Goal: Task Accomplishment & Management: Complete application form

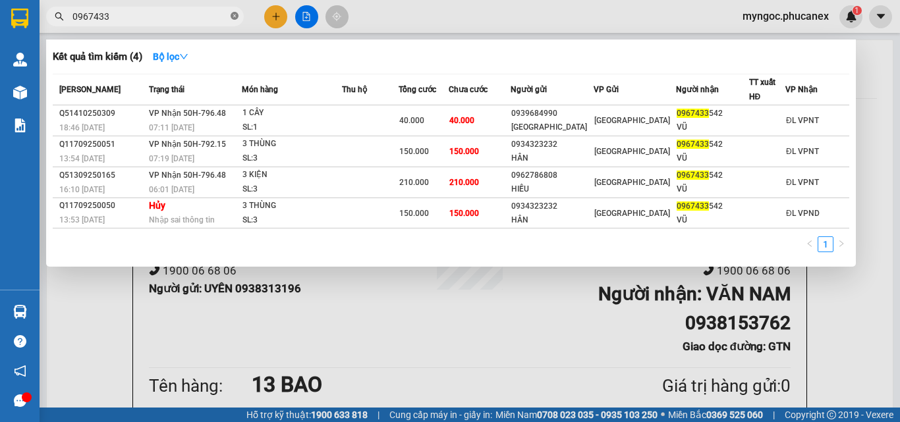
scroll to position [132, 0]
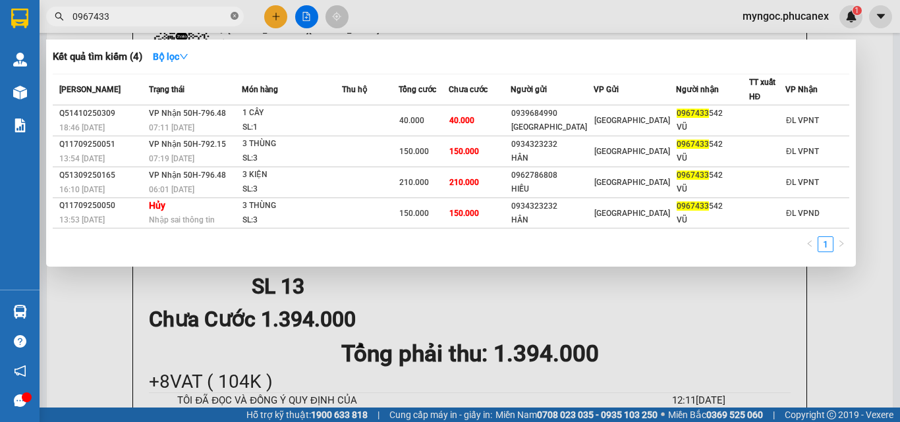
click at [231, 14] on icon "close-circle" at bounding box center [235, 16] width 8 height 8
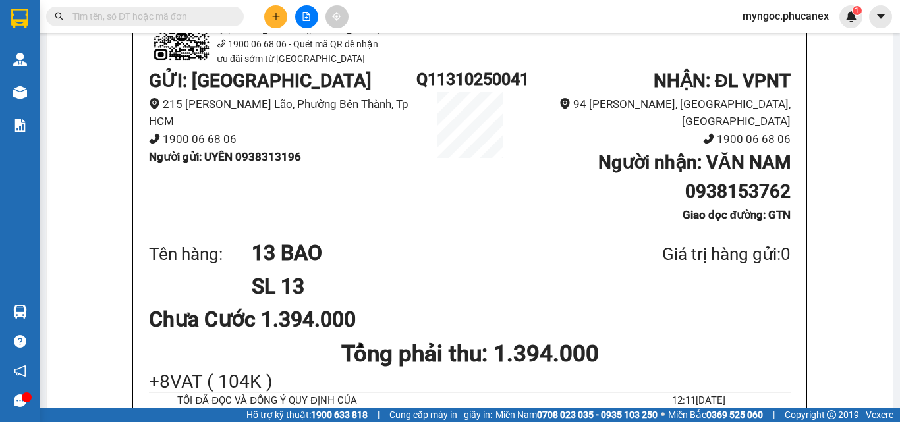
click at [167, 20] on input "text" at bounding box center [149, 16] width 155 height 14
click at [211, 22] on input "text" at bounding box center [149, 16] width 155 height 14
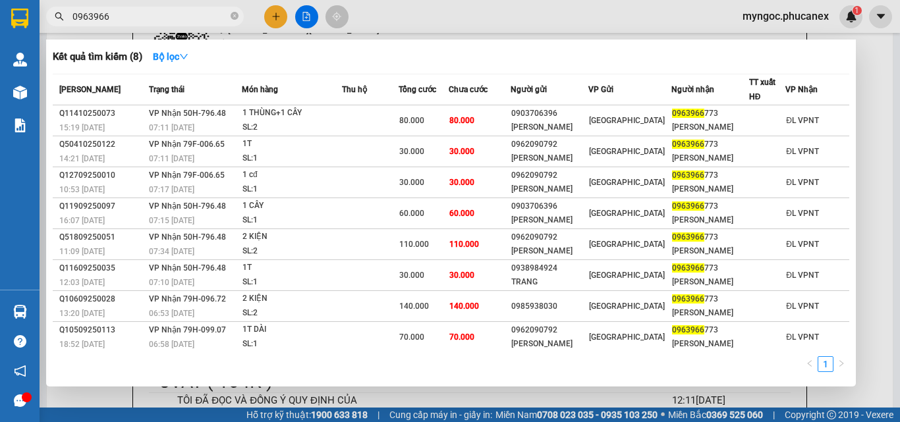
type input "0963966"
click at [271, 18] on div at bounding box center [450, 211] width 900 height 422
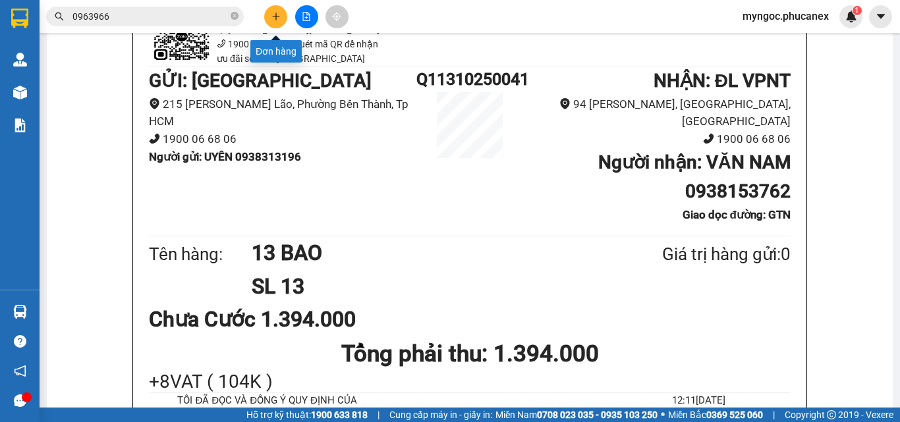
click at [275, 22] on button at bounding box center [275, 16] width 23 height 23
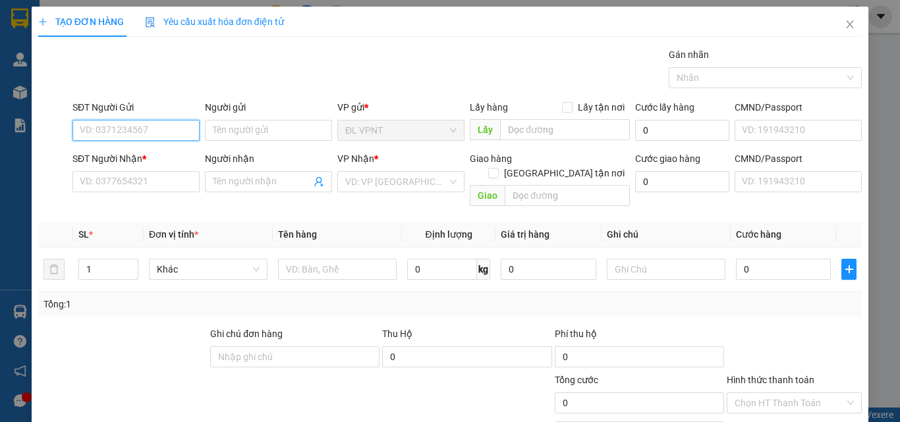
click at [117, 129] on input "SĐT Người Gửi" at bounding box center [135, 130] width 127 height 21
paste input "901903569"
click at [79, 130] on input "901903569" at bounding box center [135, 130] width 127 height 21
type input "0901903569"
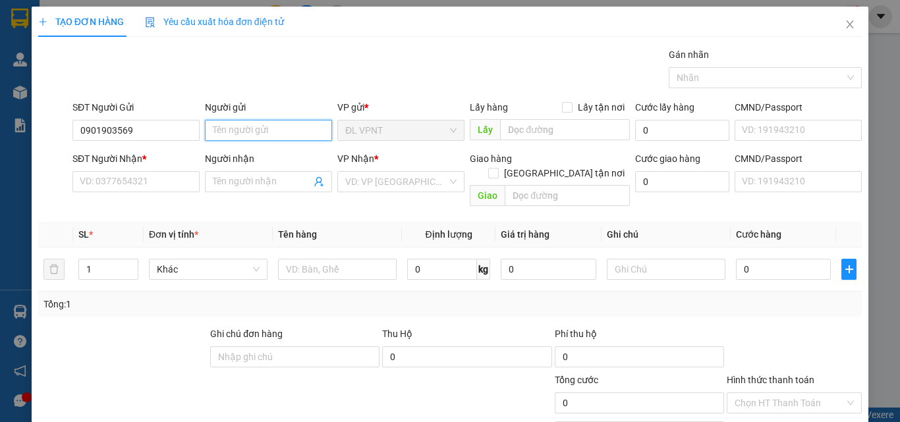
click at [239, 134] on input "Người gửi" at bounding box center [268, 130] width 127 height 21
type input "TÙY DUYÊN"
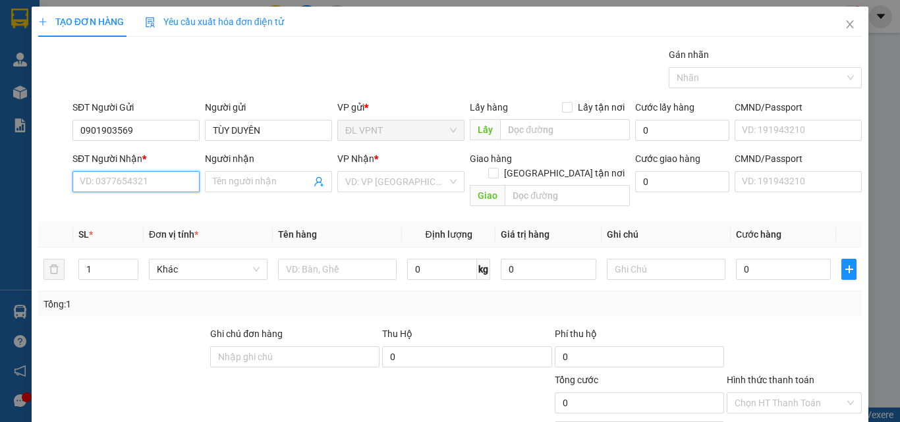
click at [147, 182] on input "SĐT Người Nhận *" at bounding box center [135, 181] width 127 height 21
paste input "LINH 0888475989"
drag, startPoint x: 102, startPoint y: 179, endPoint x: 53, endPoint y: 177, distance: 49.5
click at [48, 178] on div "SĐT Người Nhận * LINH 0888475989 LINH 0888475989 Người nhận Tên người nhận VP N…" at bounding box center [450, 182] width 826 height 61
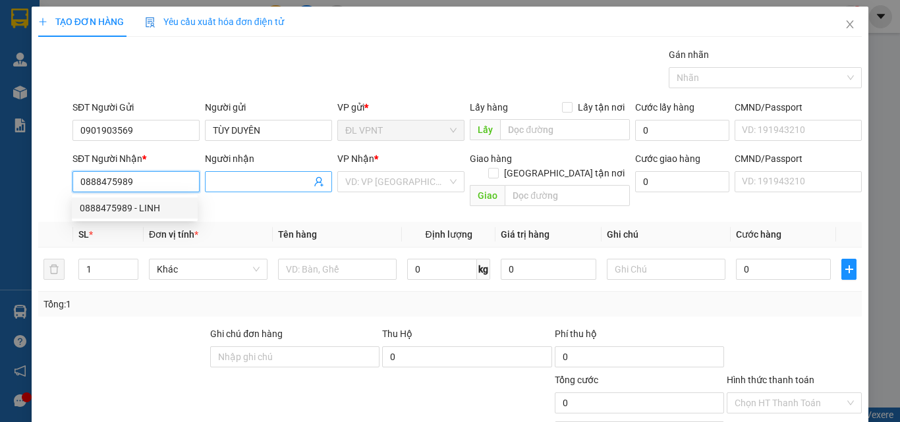
type input "0888475989"
click at [241, 186] on input "Người nhận" at bounding box center [262, 182] width 98 height 14
paste input "LINH"
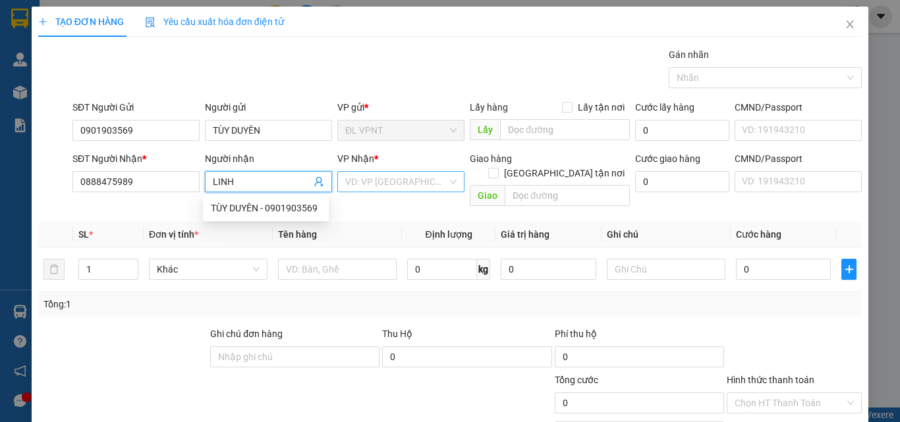
type input "LINH"
click at [387, 179] on input "search" at bounding box center [396, 182] width 102 height 20
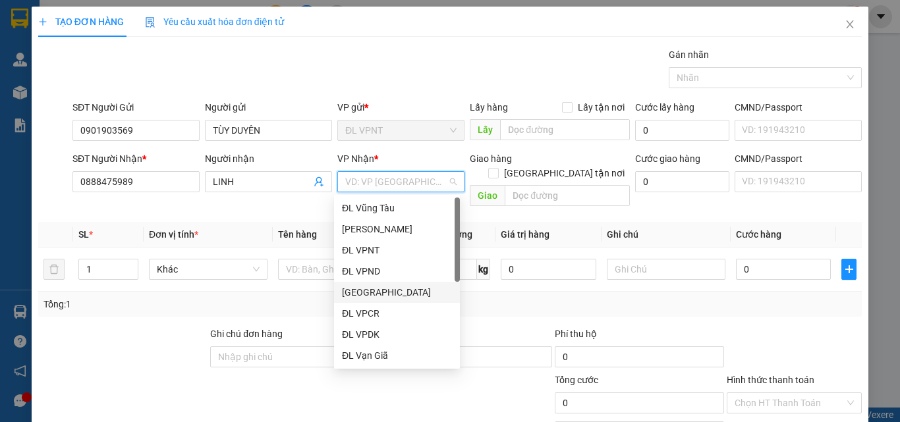
click at [378, 297] on div "[GEOGRAPHIC_DATA]" at bounding box center [397, 292] width 110 height 14
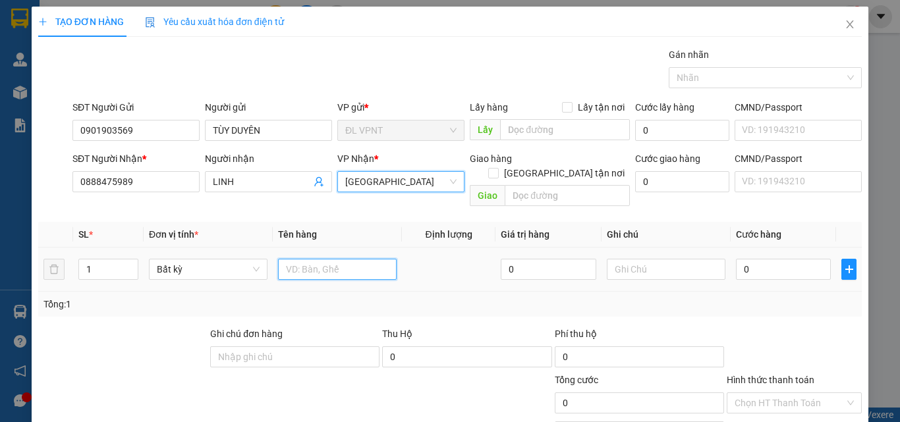
click at [336, 259] on input "text" at bounding box center [337, 269] width 119 height 21
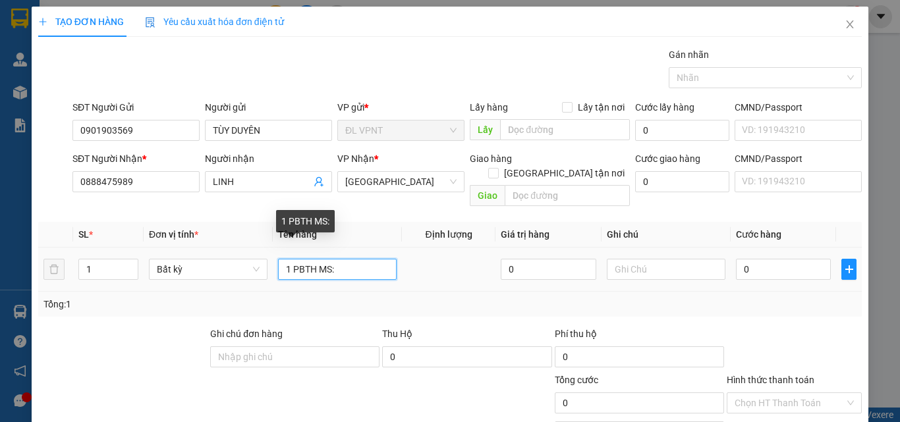
click at [350, 259] on input "1 PBTH MS:" at bounding box center [337, 269] width 119 height 21
paste input "Q11410250018"
type input "1 PBTH MS:Q11410250018(7.600K)"
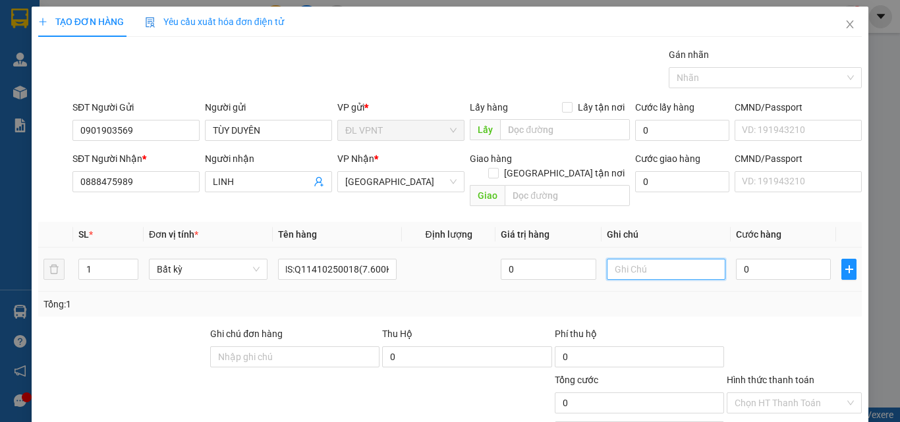
scroll to position [0, 0]
click at [649, 259] on input "text" at bounding box center [666, 269] width 119 height 21
type input "MS [PERSON_NAME] GIỮ(ĐÃ BAO GỒM PHÍ TH)"
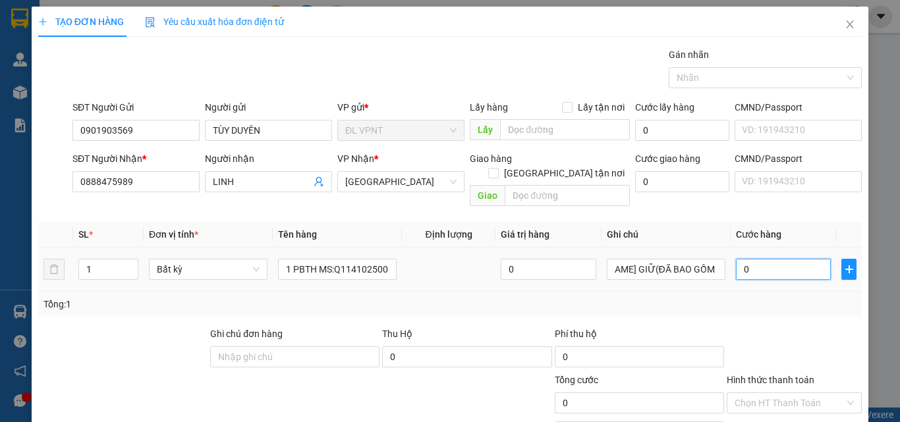
scroll to position [0, 0]
click at [750, 259] on input "0" at bounding box center [783, 269] width 95 height 21
type input "8"
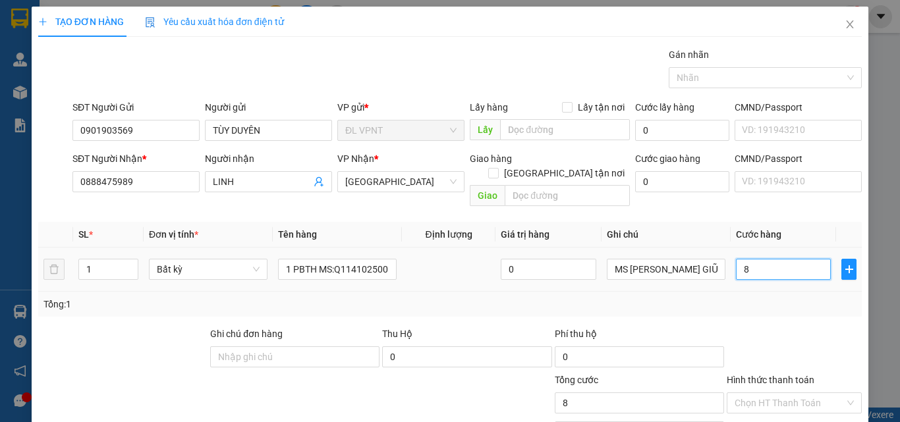
type input "80"
click at [813, 393] on input "Hình thức thanh toán" at bounding box center [790, 403] width 110 height 20
type input "80.000"
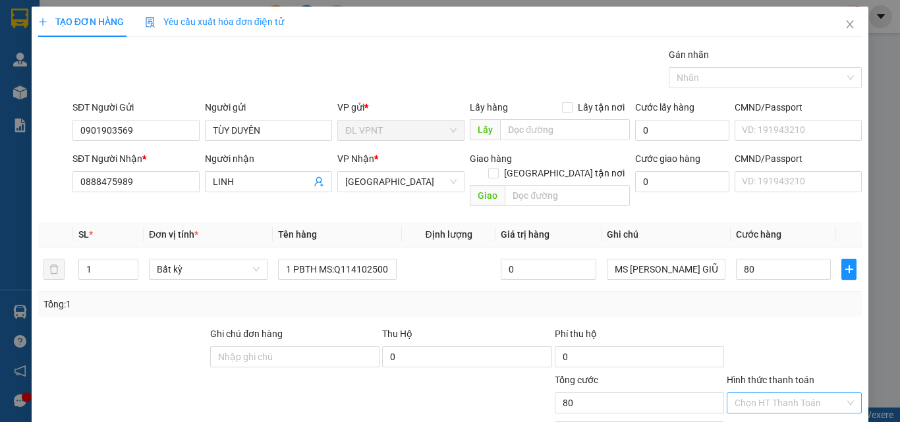
type input "80.000"
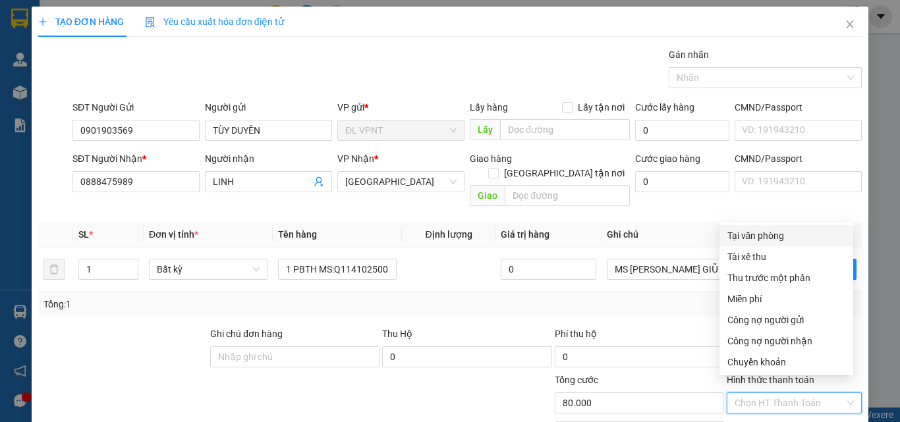
click at [751, 239] on div "Tại văn phòng" at bounding box center [786, 236] width 118 height 14
type input "0"
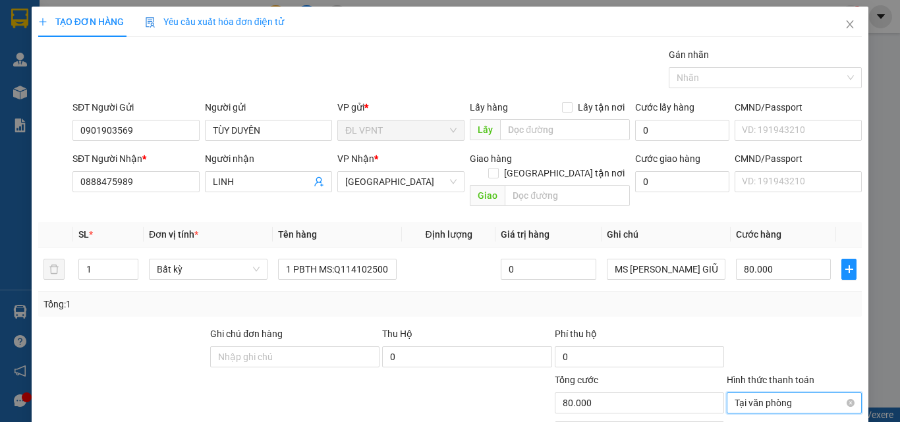
scroll to position [65, 0]
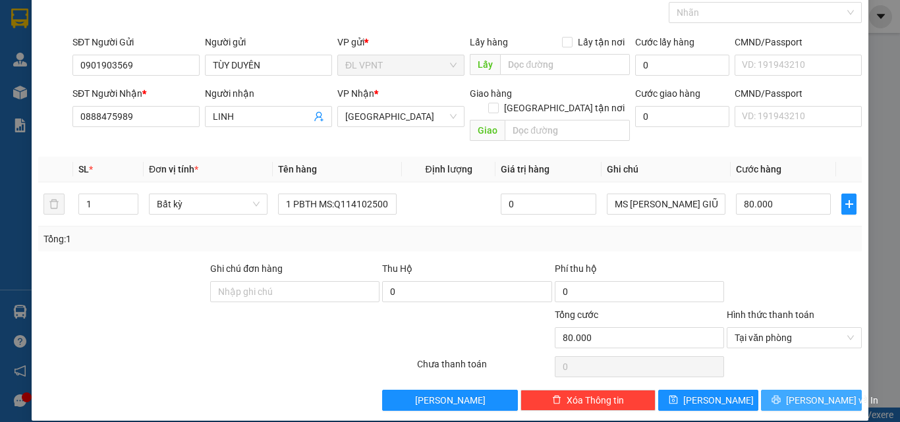
click at [792, 393] on span "[PERSON_NAME] và In" at bounding box center [832, 400] width 92 height 14
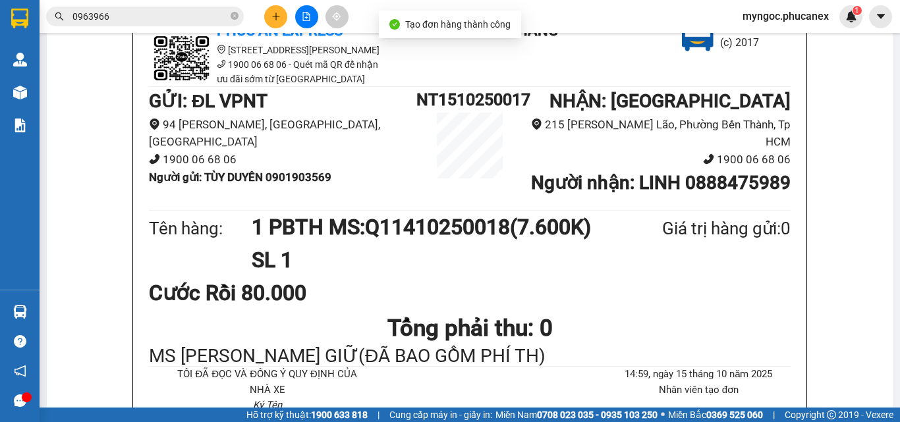
scroll to position [132, 0]
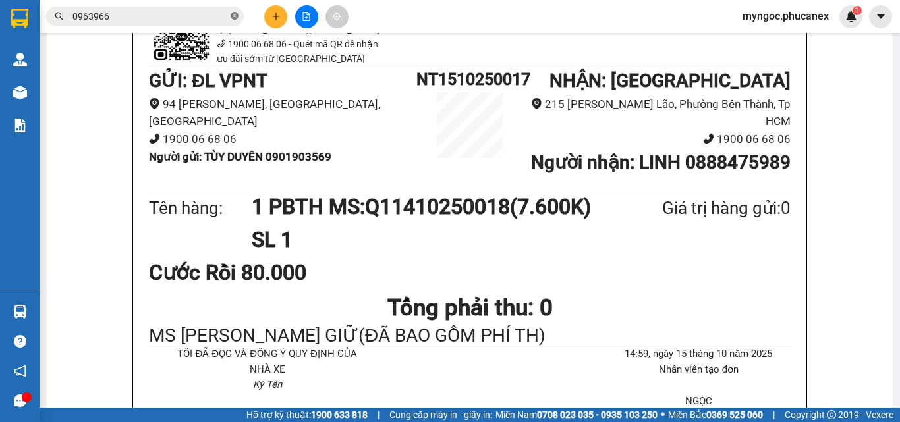
click at [232, 18] on icon "close-circle" at bounding box center [235, 16] width 8 height 8
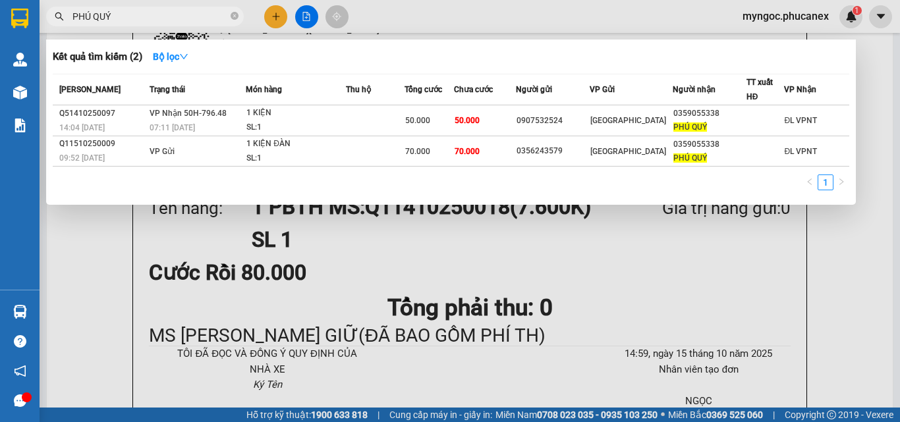
type input "PHÚ QUÝ"
click at [231, 17] on icon "close-circle" at bounding box center [235, 16] width 8 height 8
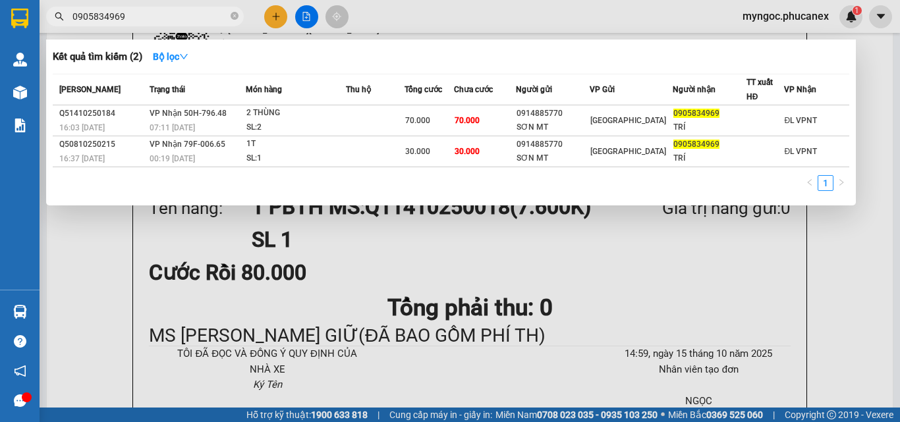
type input "0905834969"
click at [235, 13] on icon "close-circle" at bounding box center [235, 16] width 8 height 8
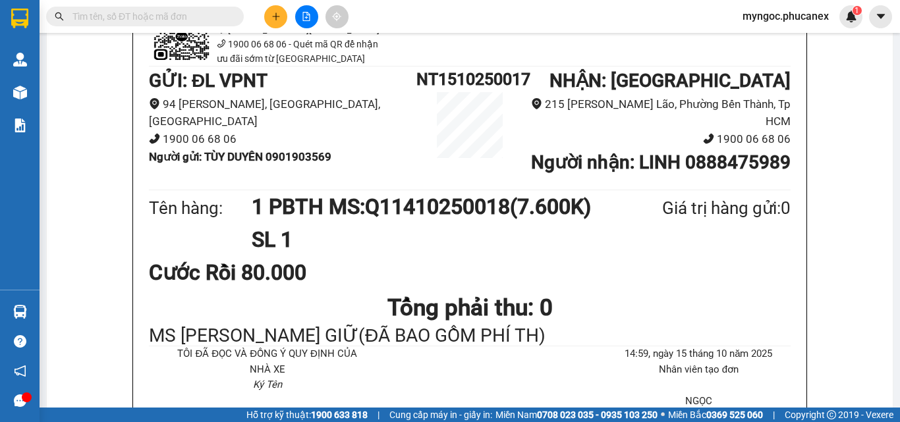
click at [207, 16] on input "text" at bounding box center [149, 16] width 155 height 14
paste input "Q51410250034"
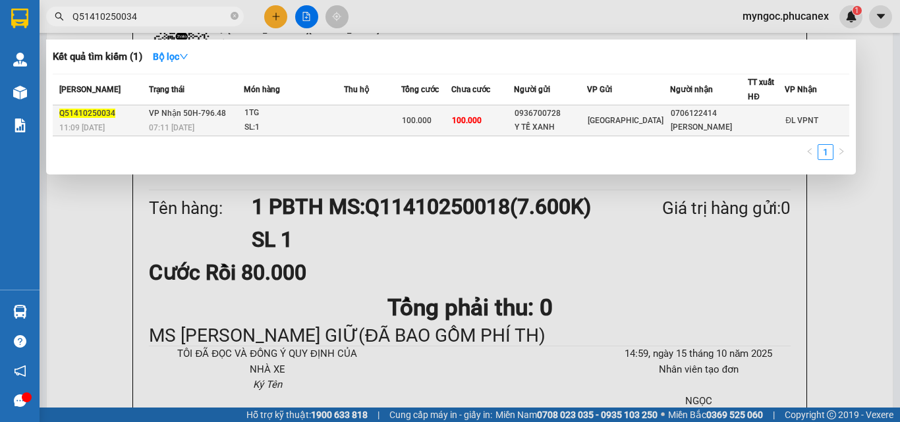
type input "Q51410250034"
click at [623, 125] on span "[GEOGRAPHIC_DATA]" at bounding box center [626, 120] width 76 height 9
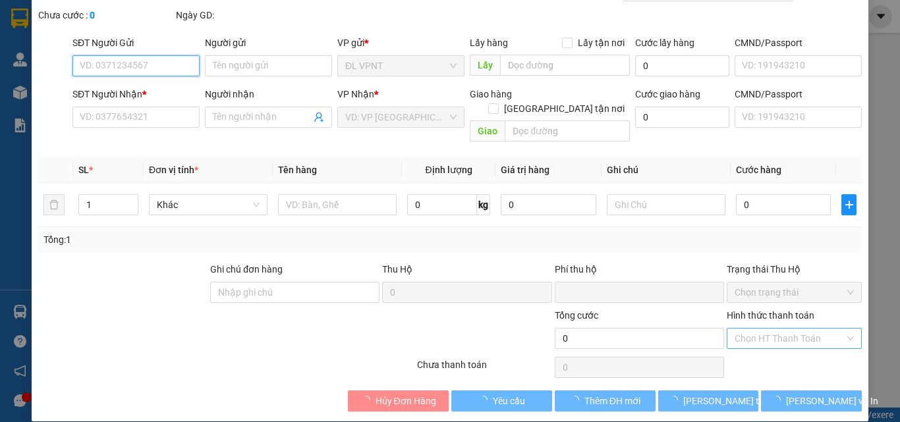
scroll to position [68, 0]
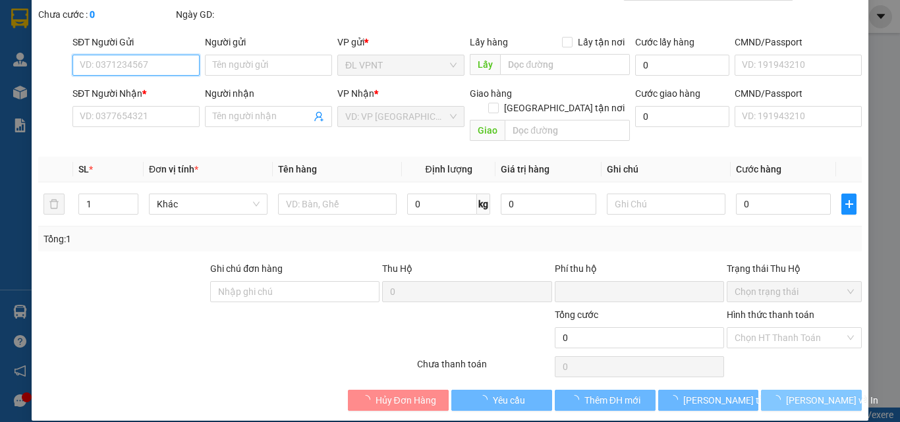
type input "0936700728"
type input "Y TẾ XANH"
type input "0706122414"
type input "[PERSON_NAME]"
type input "0"
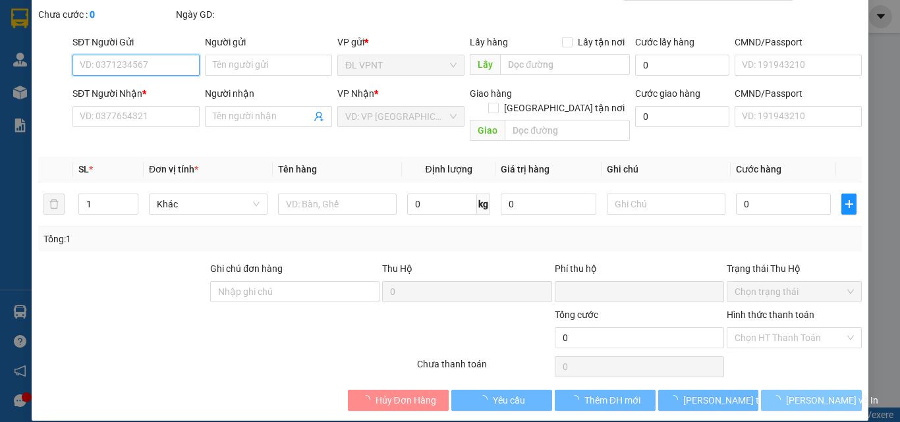
type input "100.000"
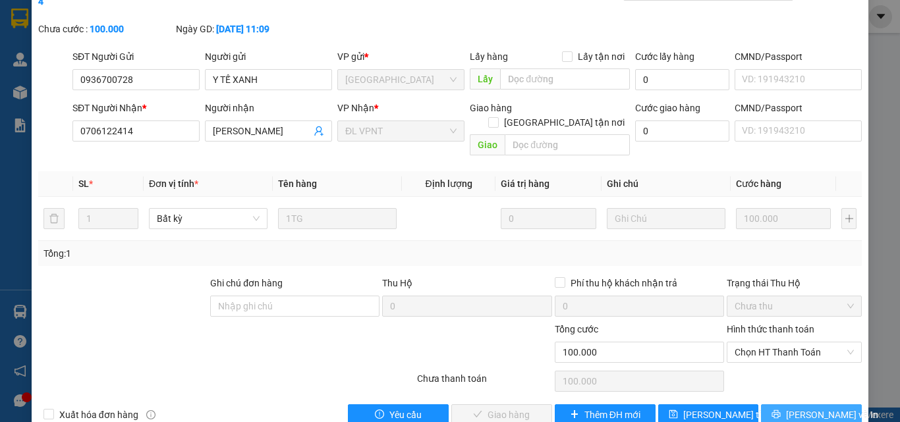
click at [804, 408] on span "[PERSON_NAME] và In" at bounding box center [832, 415] width 92 height 14
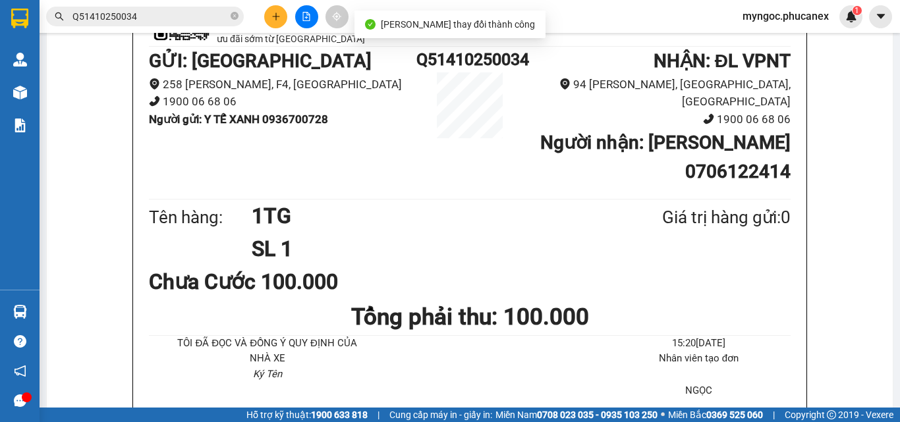
scroll to position [132, 0]
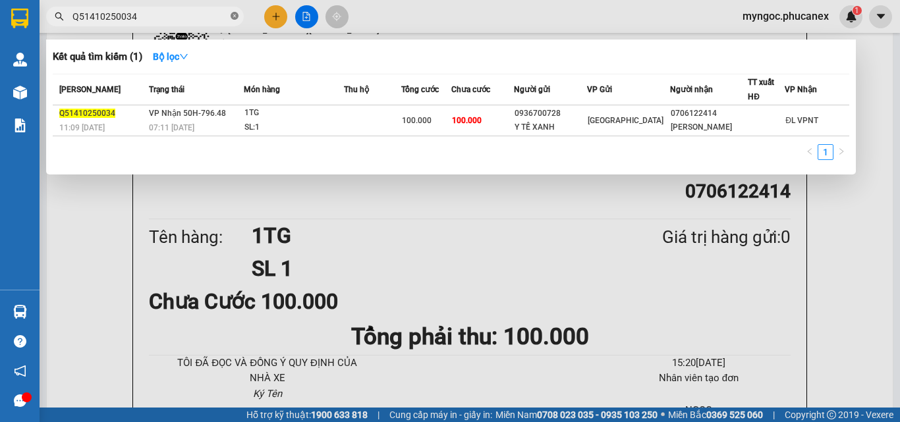
click at [235, 16] on icon "close-circle" at bounding box center [235, 16] width 8 height 8
type input "0706005"
click at [234, 16] on icon "close-circle" at bounding box center [235, 16] width 8 height 8
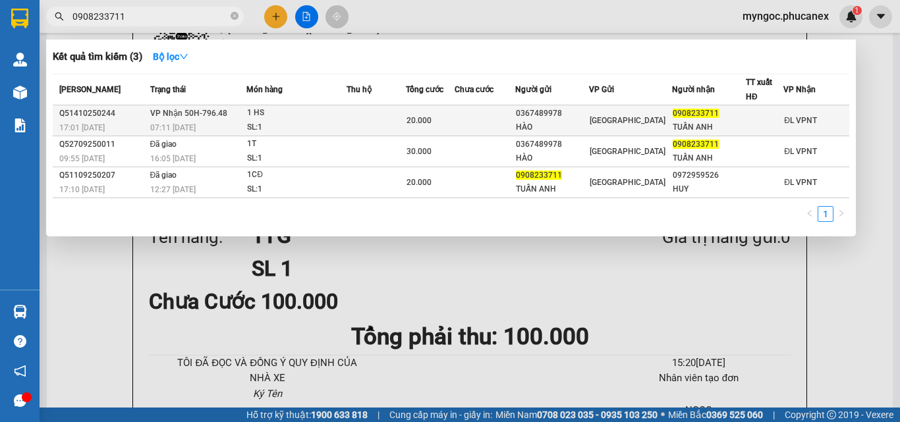
type input "0908233711"
click at [316, 111] on div "1 HS" at bounding box center [296, 113] width 99 height 14
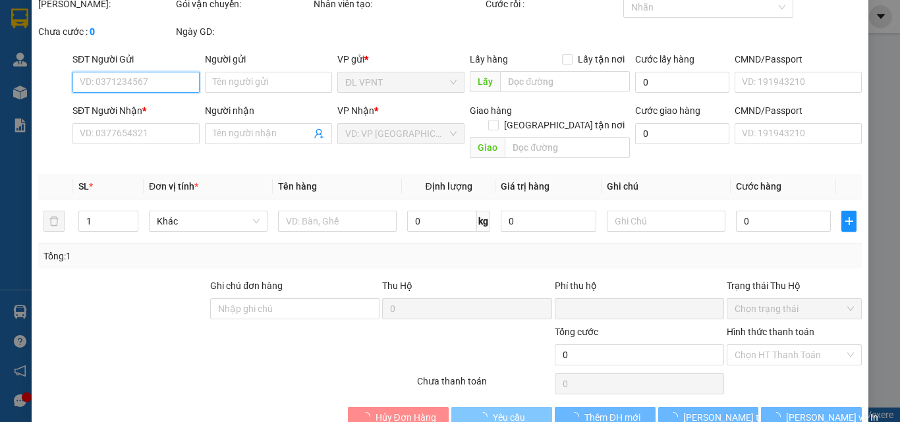
scroll to position [68, 0]
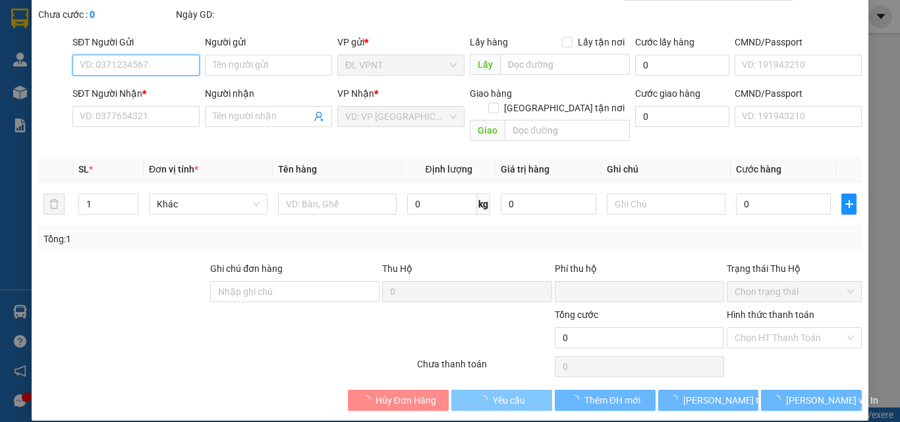
type input "0367489978"
type input "HÀO"
type input "0908233711"
type input "TUẤN ANH"
type input "0"
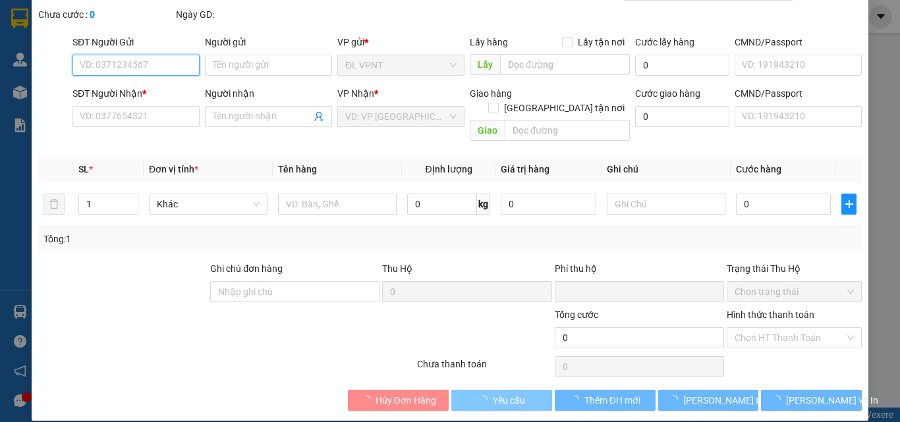
type input "20.000"
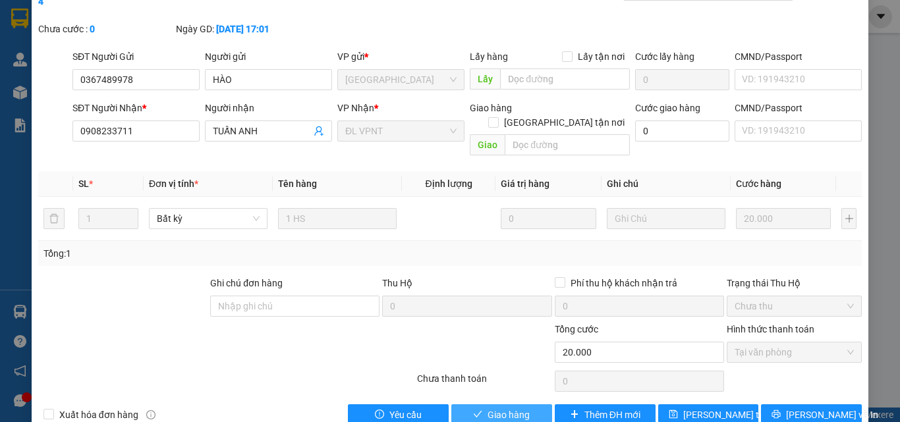
click at [494, 408] on span "Giao hàng" at bounding box center [509, 415] width 42 height 14
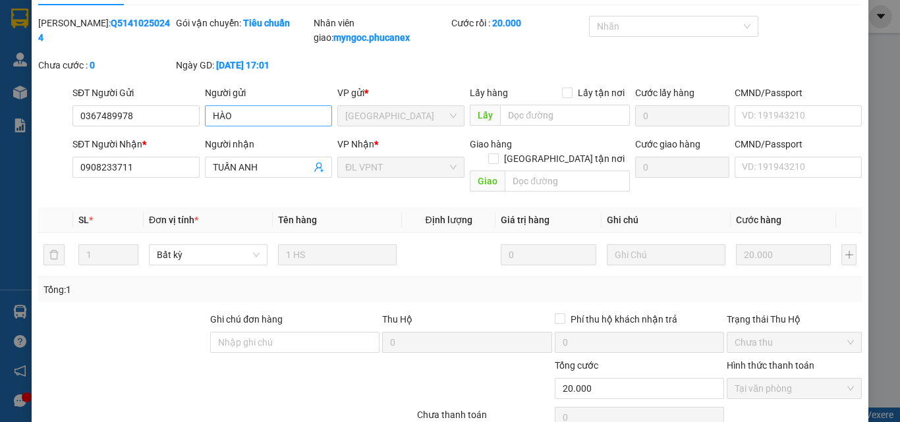
scroll to position [0, 0]
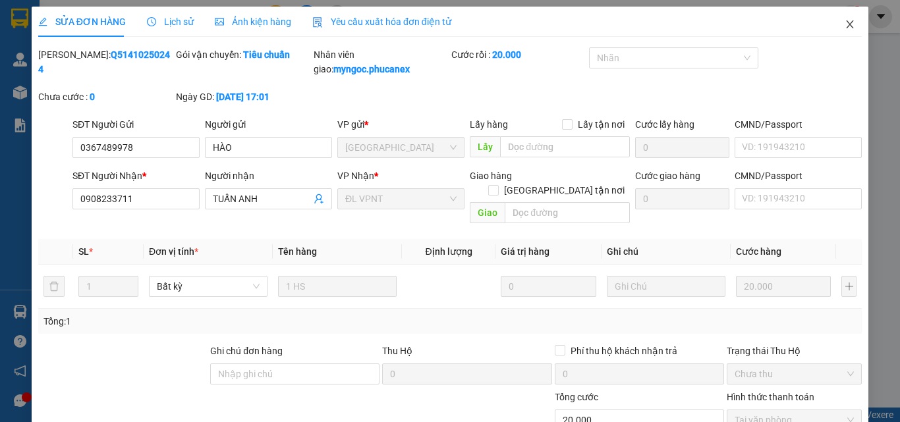
click at [845, 28] on icon "close" at bounding box center [850, 24] width 11 height 11
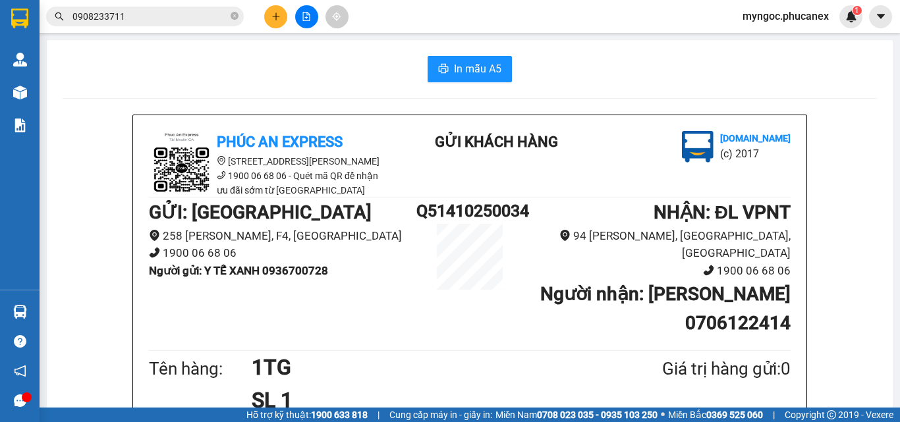
click at [280, 21] on button at bounding box center [275, 16] width 23 height 23
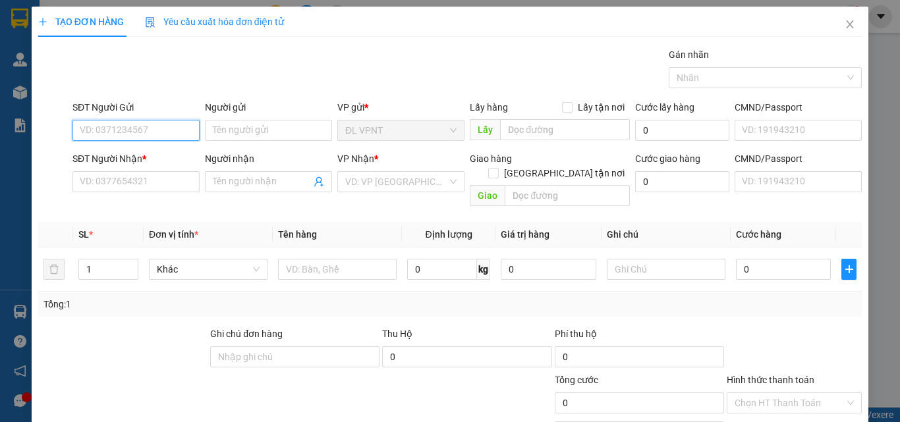
click at [108, 130] on input "SĐT Người Gửi" at bounding box center [135, 130] width 127 height 21
paste input "901939497"
click at [81, 130] on input "901939497" at bounding box center [135, 130] width 127 height 21
type input "0901939497"
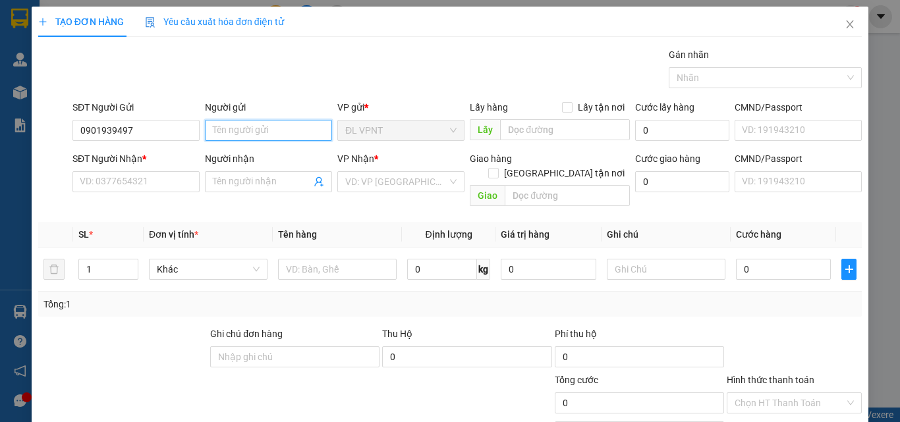
click at [233, 130] on input "Người gửi" at bounding box center [268, 130] width 127 height 21
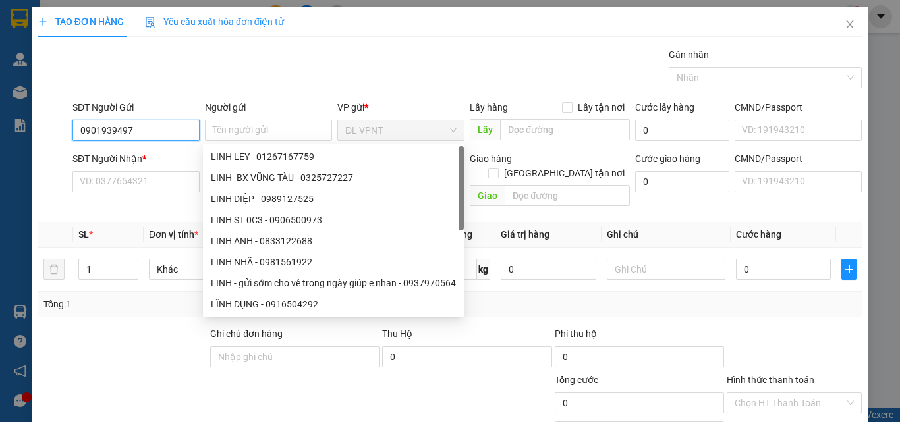
click at [146, 136] on input "0901939497" at bounding box center [135, 130] width 127 height 21
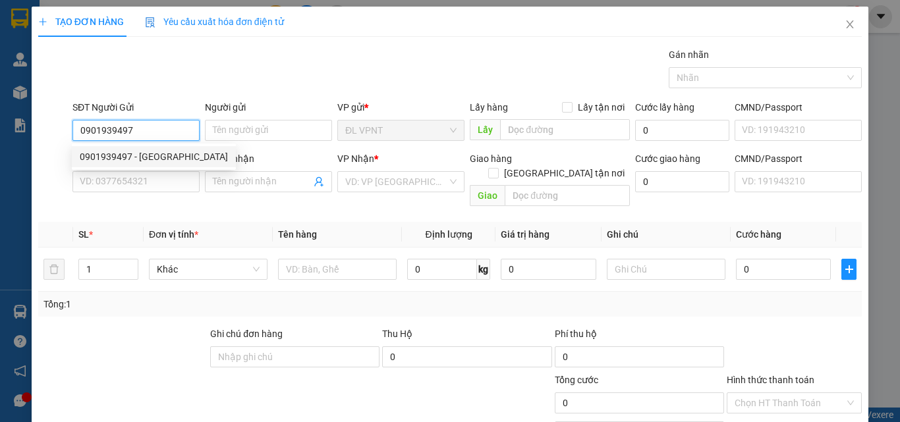
click at [144, 159] on div "0901939497 - [GEOGRAPHIC_DATA]" at bounding box center [154, 157] width 148 height 14
type input "[GEOGRAPHIC_DATA]"
type input "0901140674"
type input "SANG"
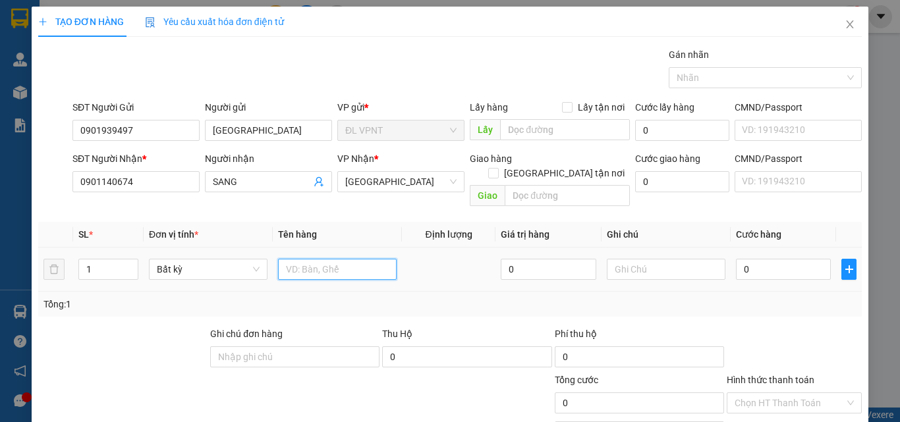
click at [322, 259] on input "text" at bounding box center [337, 269] width 119 height 21
click at [359, 259] on input "1 PBTH MS:" at bounding box center [337, 269] width 119 height 21
paste input "Q11410250140"
type input "1 PBTH MS:Q11410250140(11.100K)"
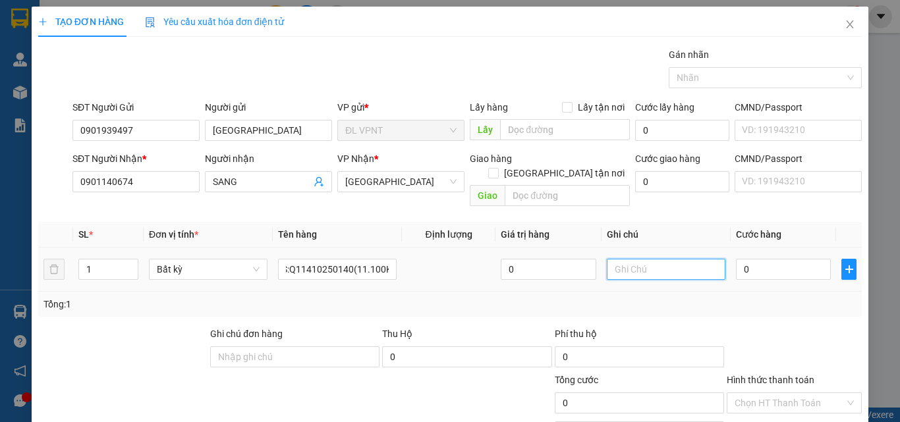
scroll to position [0, 0]
click at [638, 259] on input "text" at bounding box center [666, 269] width 119 height 21
type input "MS [PERSON_NAME] GIỮ(ĐÃ BAO GỒM PHÍ TH)"
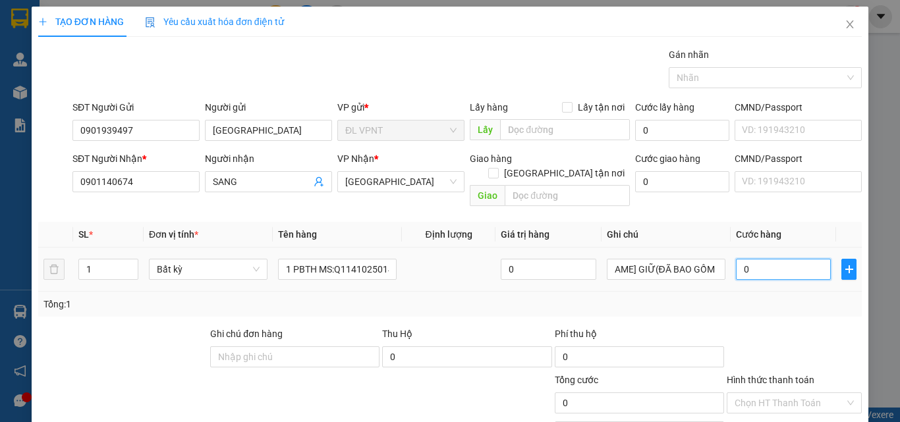
scroll to position [0, 0]
click at [763, 259] on input "0" at bounding box center [783, 269] width 95 height 21
type input "1"
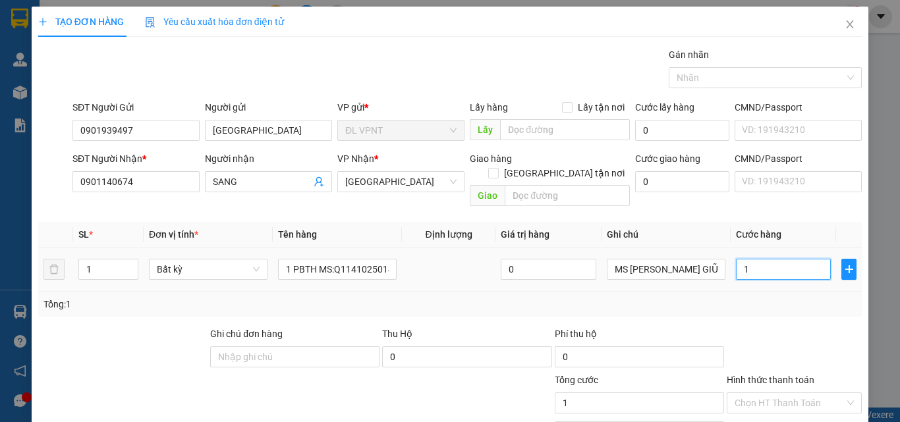
type input "10"
type input "100"
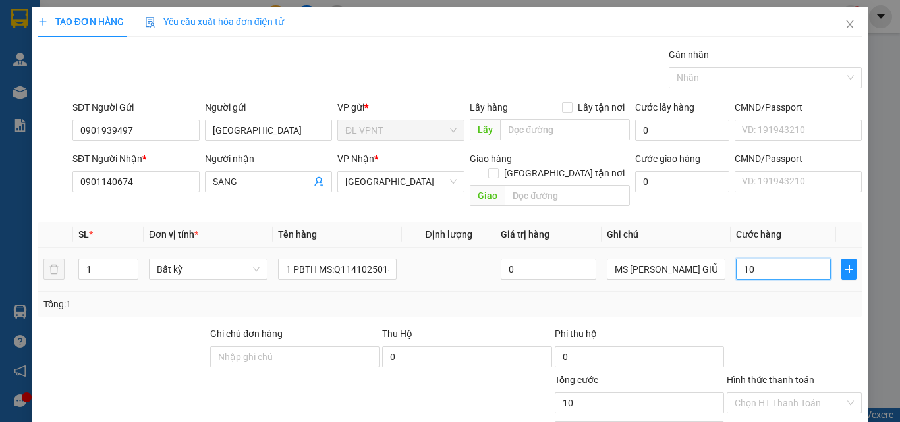
type input "100"
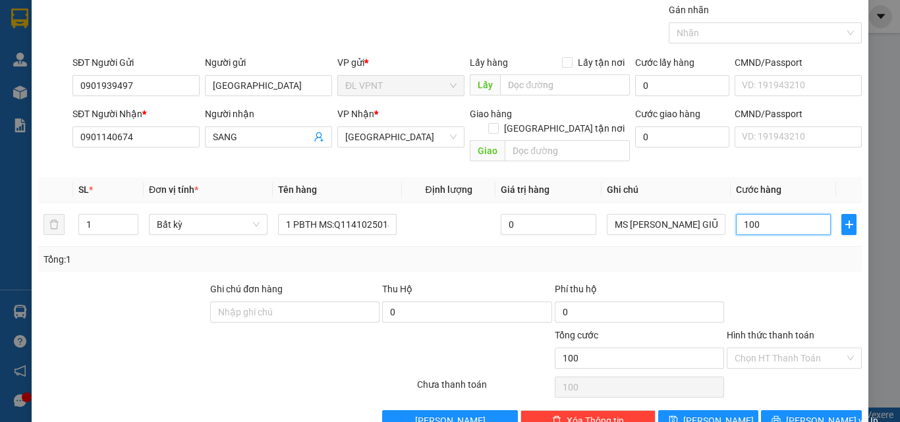
scroll to position [65, 0]
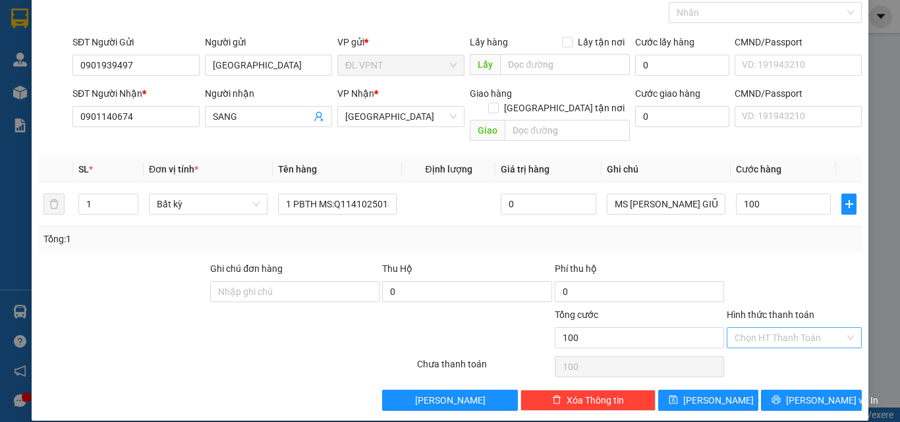
type input "100.000"
click at [779, 328] on input "Hình thức thanh toán" at bounding box center [790, 338] width 110 height 20
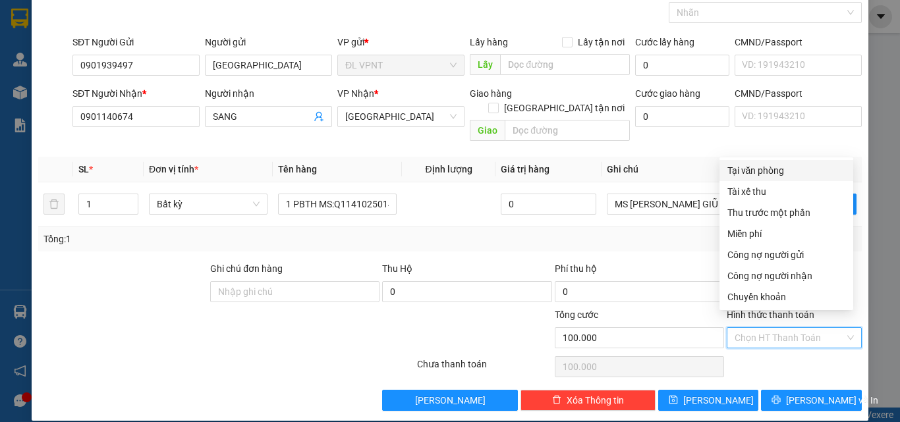
click at [759, 173] on div "Tại văn phòng" at bounding box center [786, 170] width 118 height 14
type input "0"
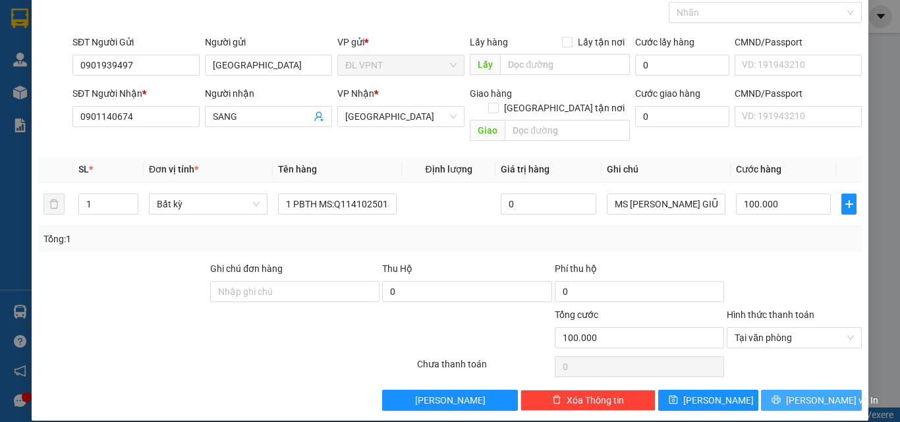
drag, startPoint x: 788, startPoint y: 383, endPoint x: 773, endPoint y: 376, distance: 17.1
click at [788, 390] on button "[PERSON_NAME] và In" at bounding box center [811, 400] width 101 height 21
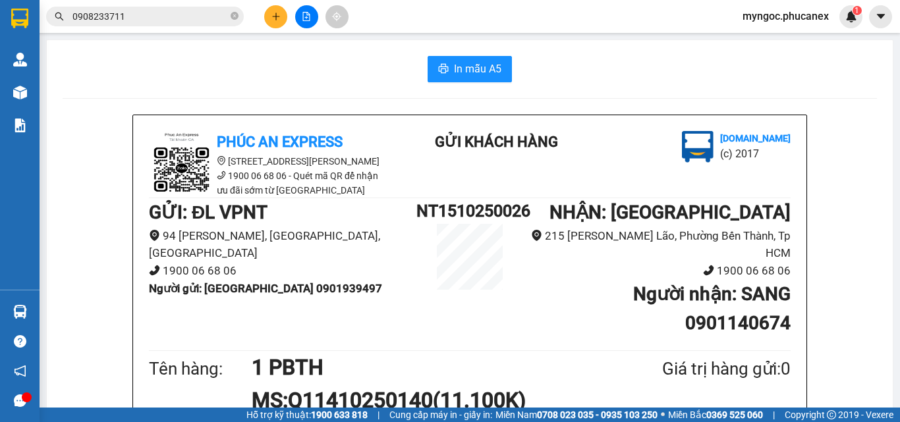
scroll to position [66, 0]
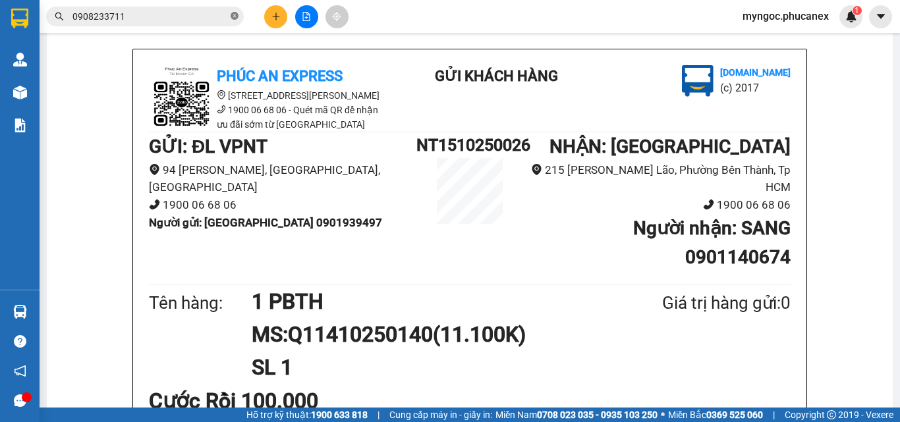
click at [235, 15] on icon "close-circle" at bounding box center [235, 16] width 8 height 8
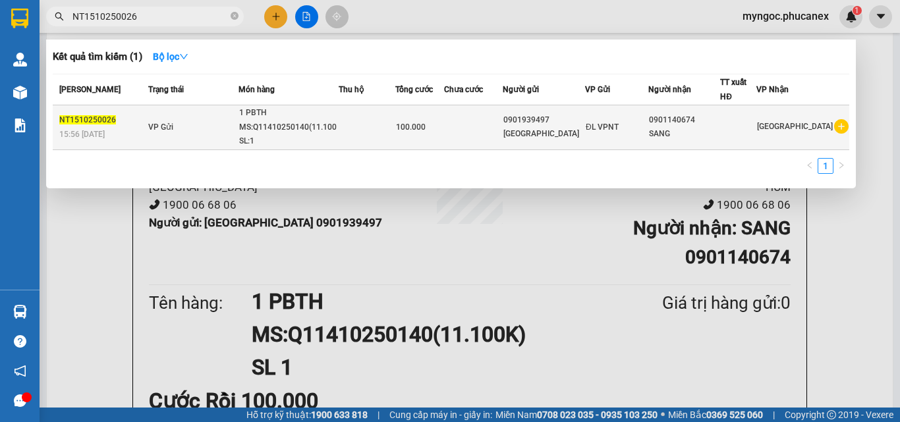
type input "NT1510250026"
click at [383, 136] on td at bounding box center [367, 127] width 56 height 45
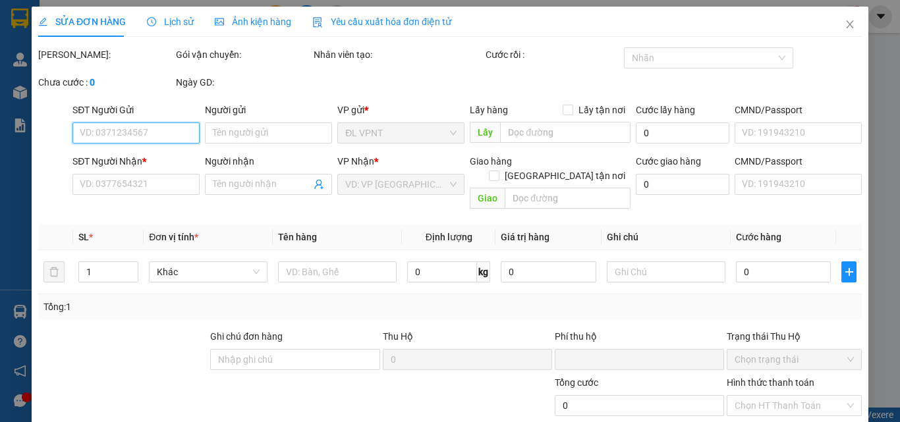
type input "0901939497"
type input "[GEOGRAPHIC_DATA]"
type input "0901140674"
type input "SANG"
type input "0"
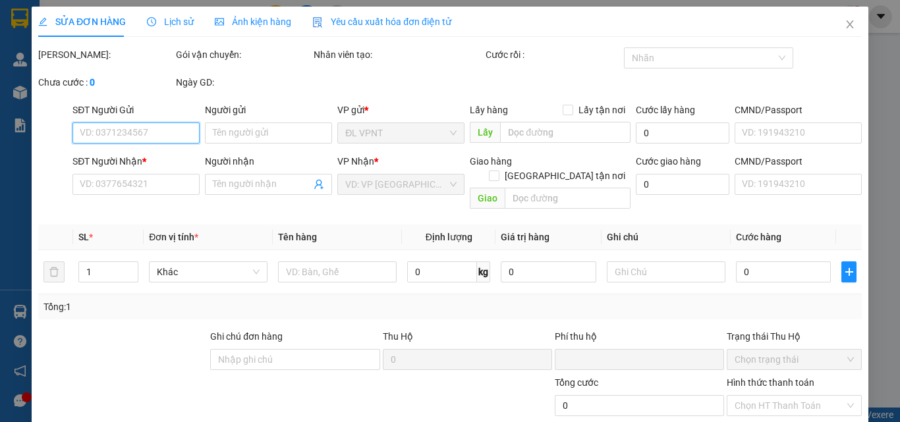
type input "100.000"
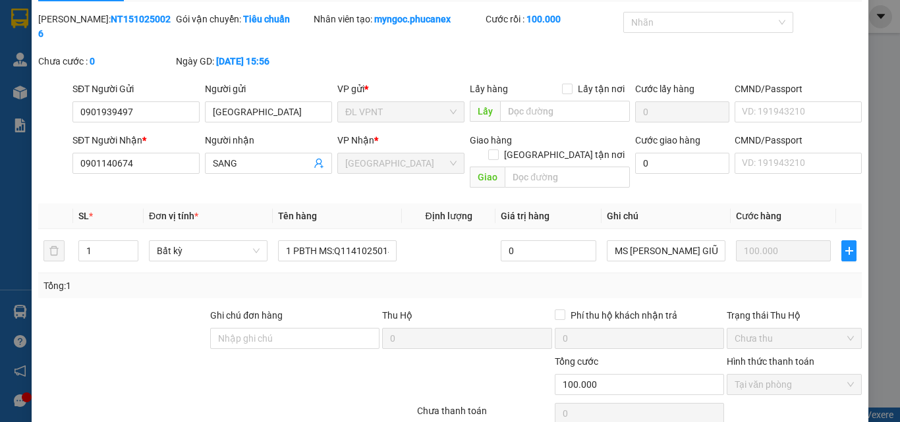
scroll to position [68, 0]
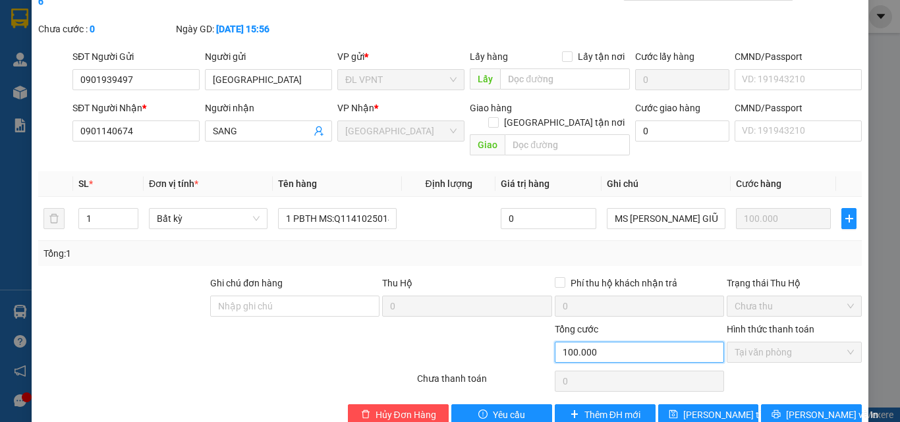
drag, startPoint x: 605, startPoint y: 325, endPoint x: 532, endPoint y: 324, distance: 73.2
click at [532, 324] on div "Tổng cước 100.000 Hình thức thanh toán Tại văn phòng" at bounding box center [450, 345] width 826 height 46
click at [376, 322] on div at bounding box center [347, 345] width 138 height 46
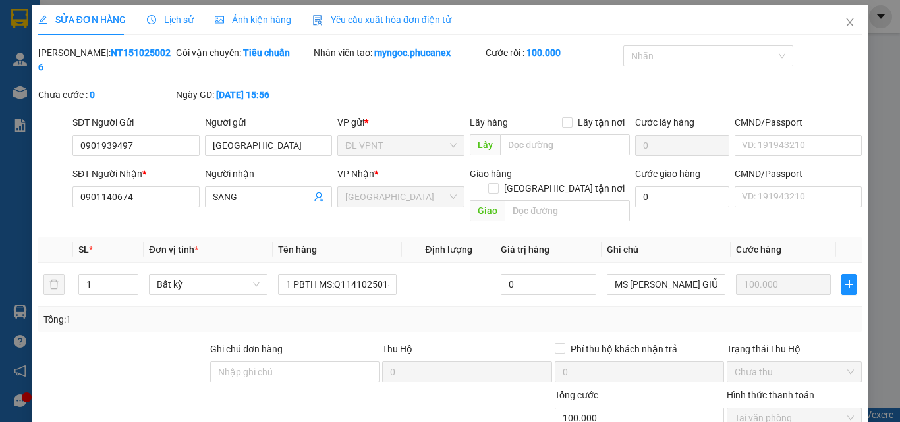
scroll to position [0, 0]
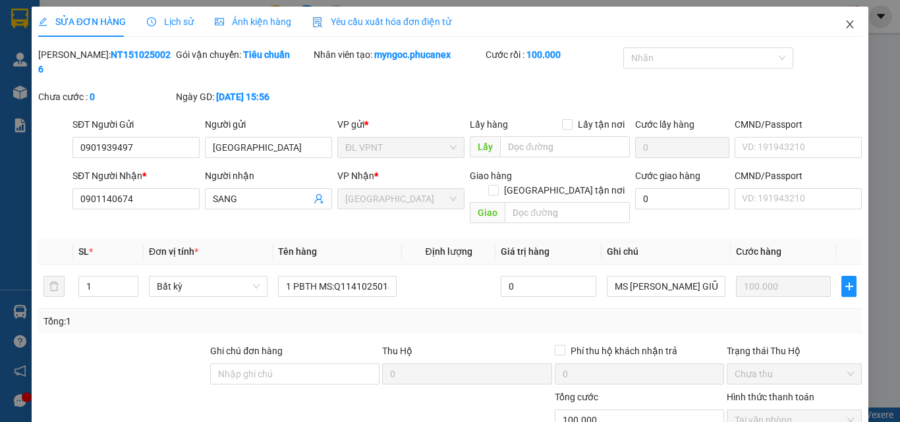
click at [847, 24] on icon "close" at bounding box center [850, 24] width 7 height 8
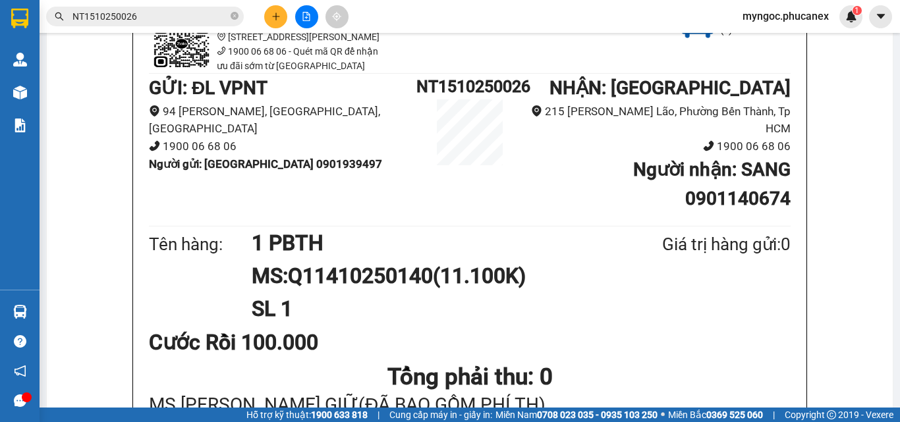
scroll to position [132, 0]
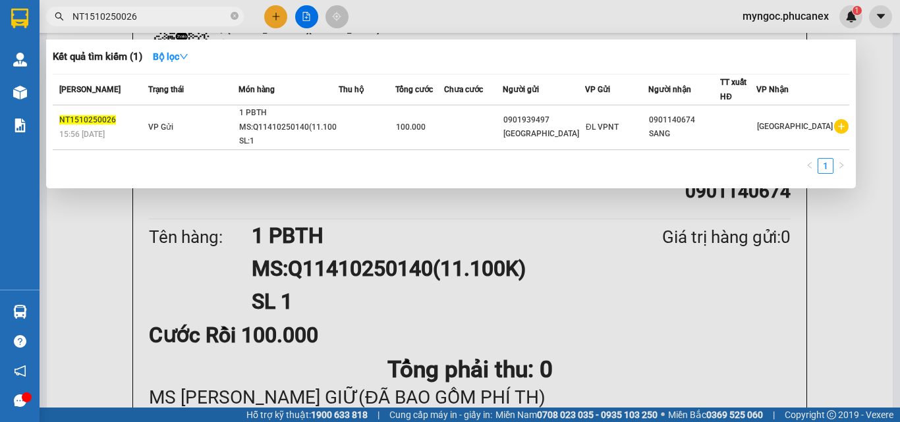
click at [164, 15] on input "NT1510250026" at bounding box center [149, 16] width 155 height 14
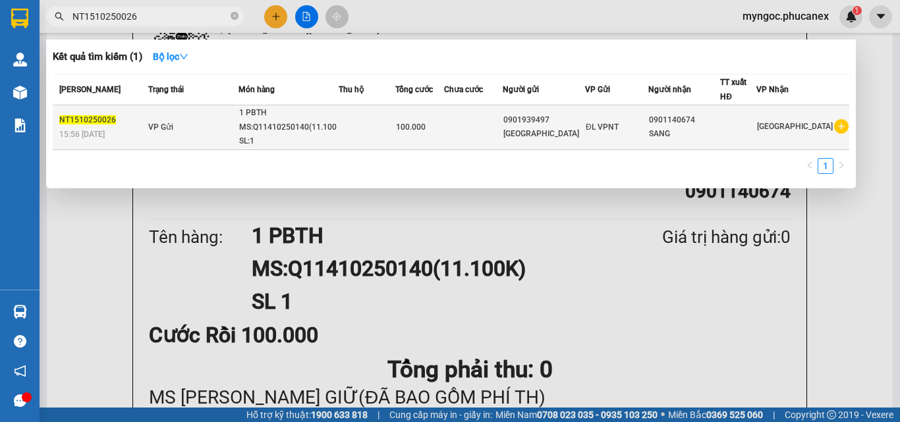
click at [351, 132] on td at bounding box center [367, 127] width 56 height 45
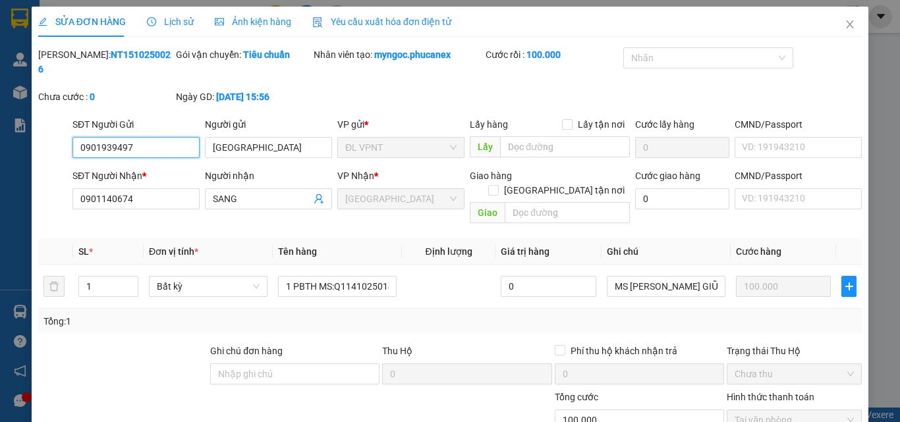
type input "0901939497"
type input "[GEOGRAPHIC_DATA]"
type input "0901140674"
type input "SANG"
type input "0"
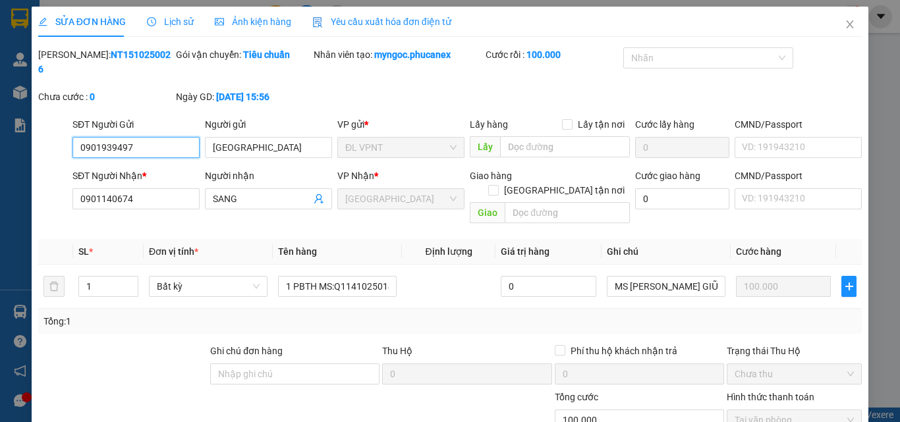
type input "100.000"
click at [847, 25] on icon "close" at bounding box center [850, 24] width 7 height 8
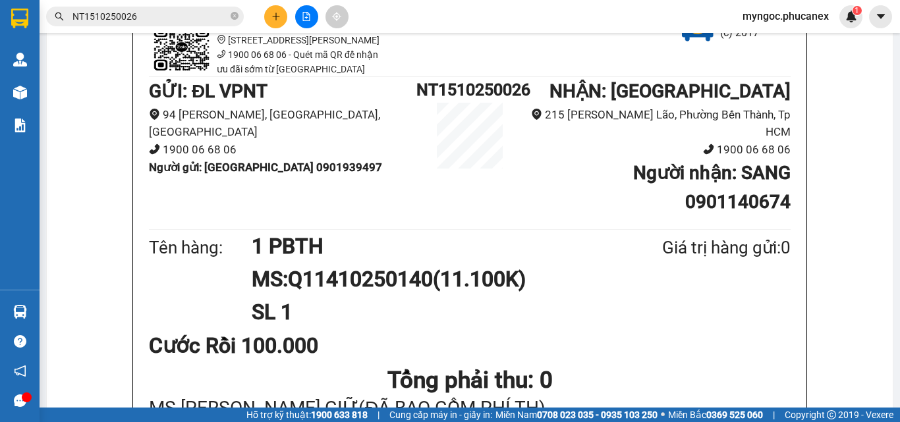
scroll to position [132, 0]
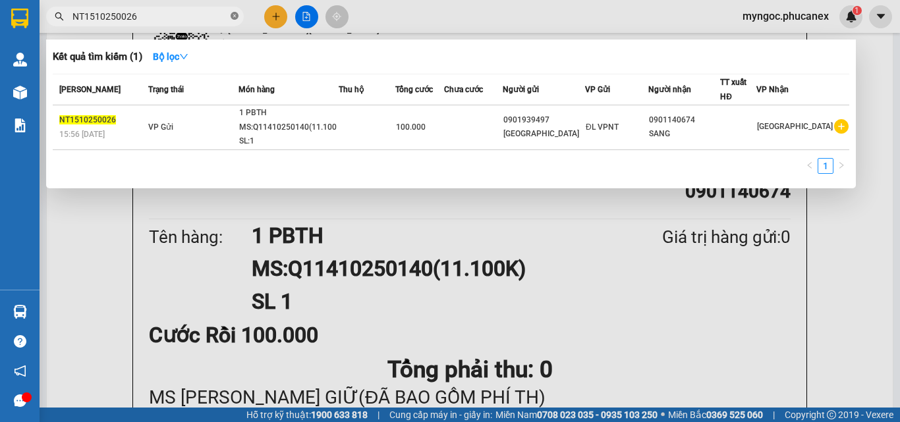
click at [233, 16] on icon "close-circle" at bounding box center [235, 16] width 8 height 8
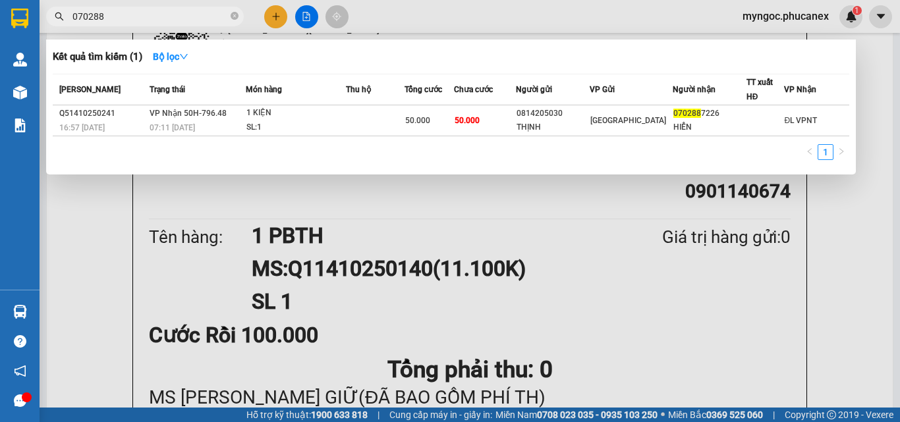
type input "070288"
click at [235, 13] on icon "close-circle" at bounding box center [235, 16] width 8 height 8
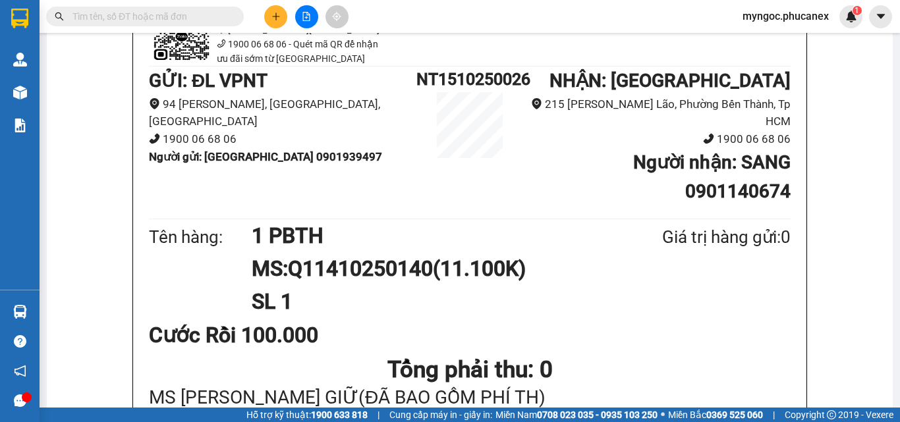
click at [188, 17] on input "text" at bounding box center [149, 16] width 155 height 14
paste input "Q51410250183"
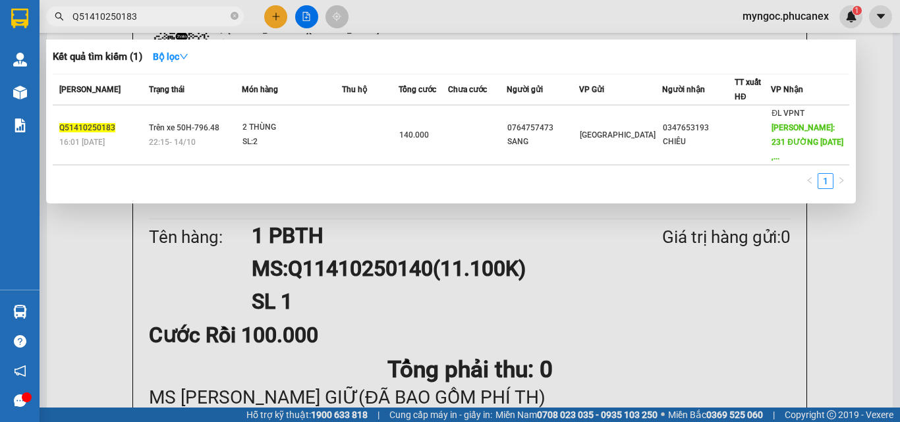
type input "Q51410250183"
click at [233, 18] on icon "close-circle" at bounding box center [235, 16] width 8 height 8
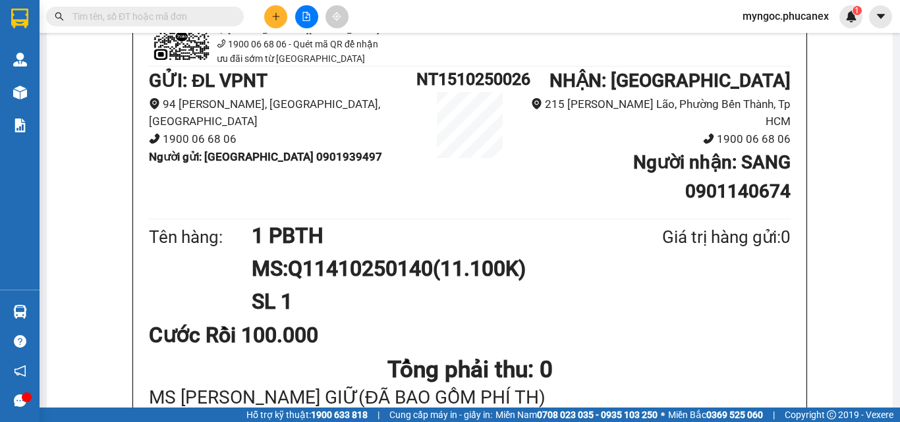
click at [172, 22] on input "text" at bounding box center [149, 16] width 155 height 14
paste input "Q11410250053"
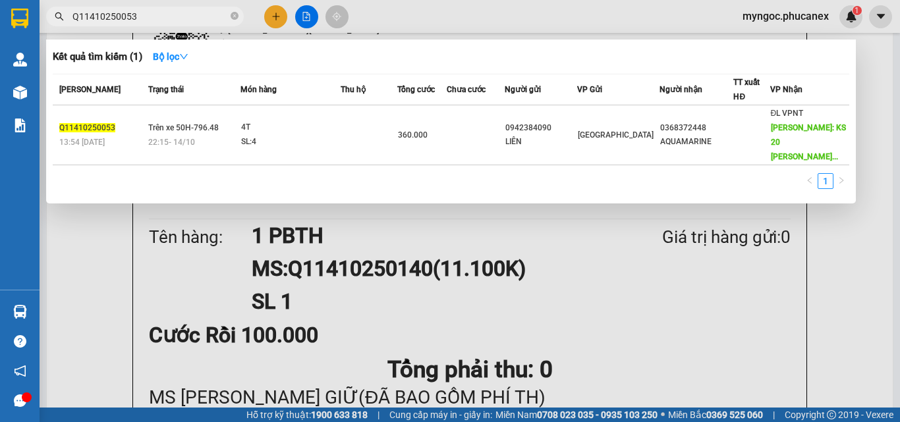
type input "Q11410250053"
click at [236, 11] on span at bounding box center [235, 17] width 8 height 13
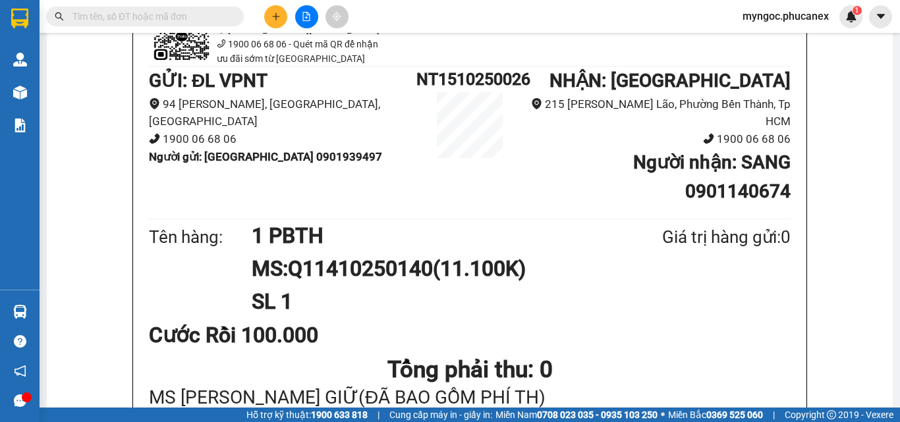
click at [171, 22] on input "text" at bounding box center [149, 16] width 155 height 14
paste input "Q11410250052"
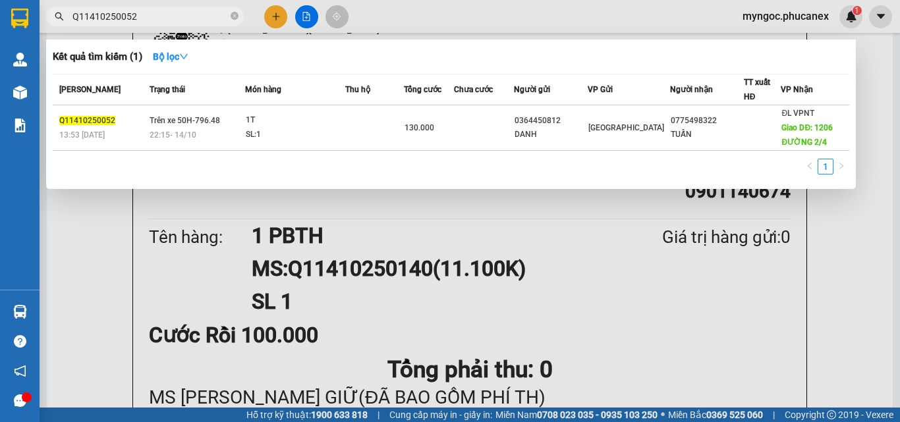
type input "Q11410250052"
click at [234, 16] on icon "close-circle" at bounding box center [235, 16] width 8 height 8
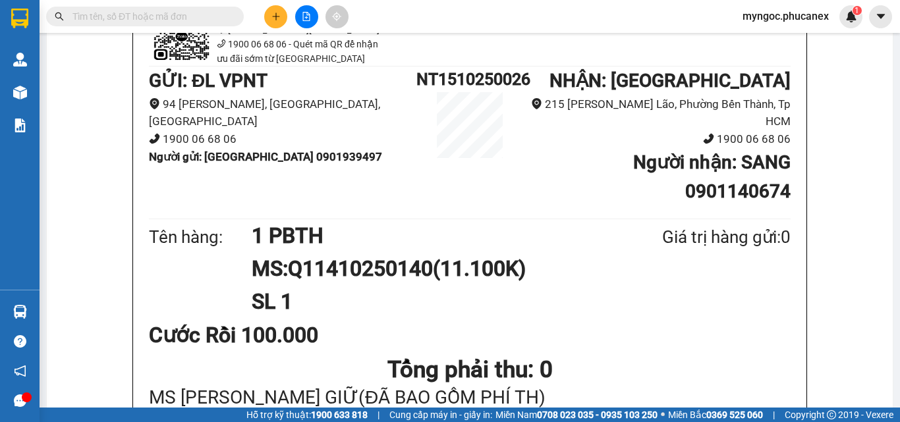
click at [205, 13] on input "text" at bounding box center [149, 16] width 155 height 14
paste input "Q11410250010"
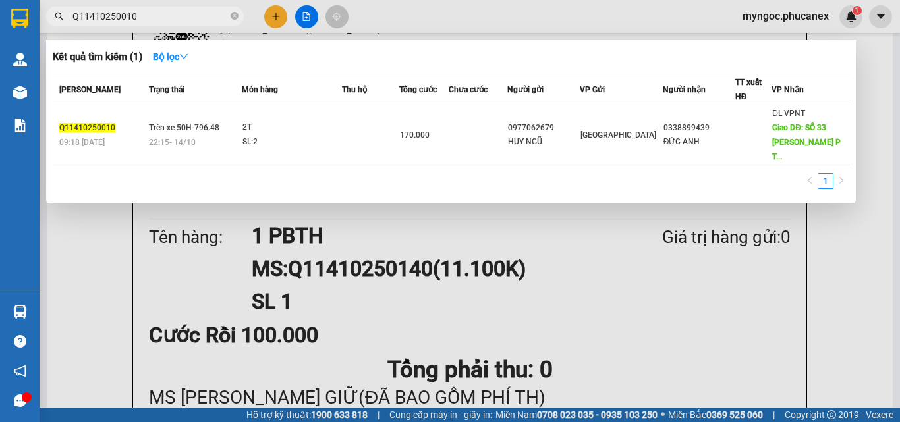
type input "Q11410250010"
click at [235, 17] on icon "close-circle" at bounding box center [235, 16] width 8 height 8
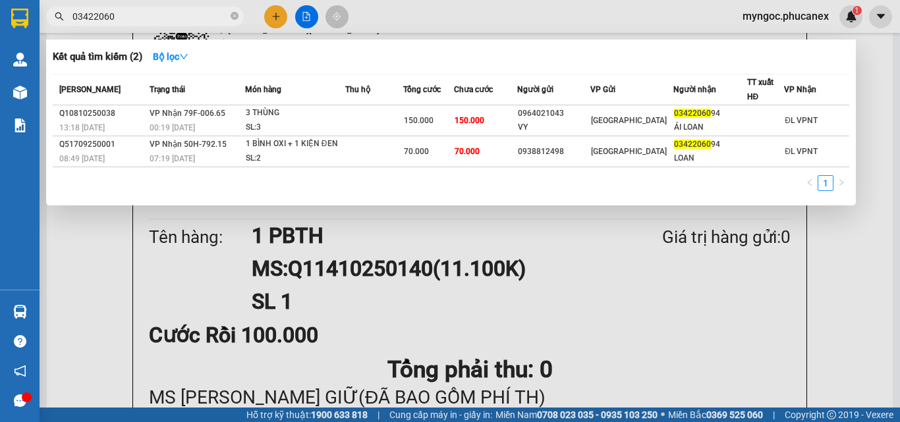
type input "03422060"
click at [233, 18] on icon "close-circle" at bounding box center [235, 16] width 8 height 8
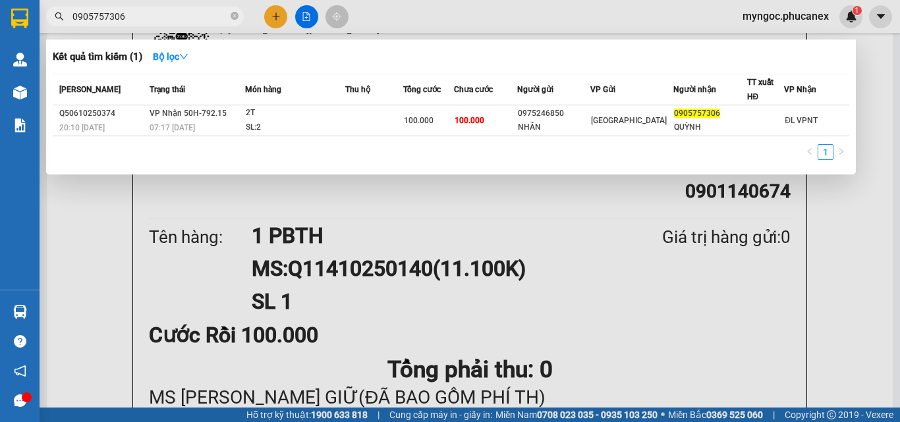
type input "0905757306"
click at [235, 17] on icon "close-circle" at bounding box center [235, 16] width 8 height 8
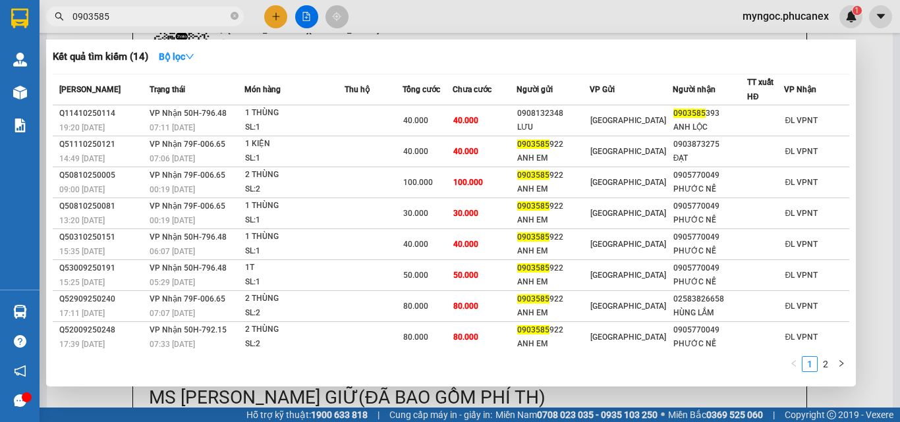
type input "0903585"
click at [234, 16] on icon "close-circle" at bounding box center [235, 16] width 8 height 8
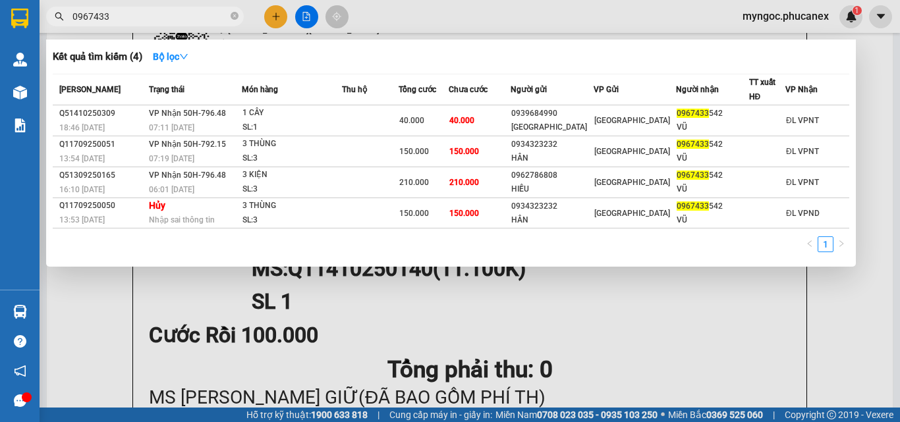
type input "0967433"
click at [370, 317] on div at bounding box center [450, 211] width 900 height 422
